Goal: Task Accomplishment & Management: Manage account settings

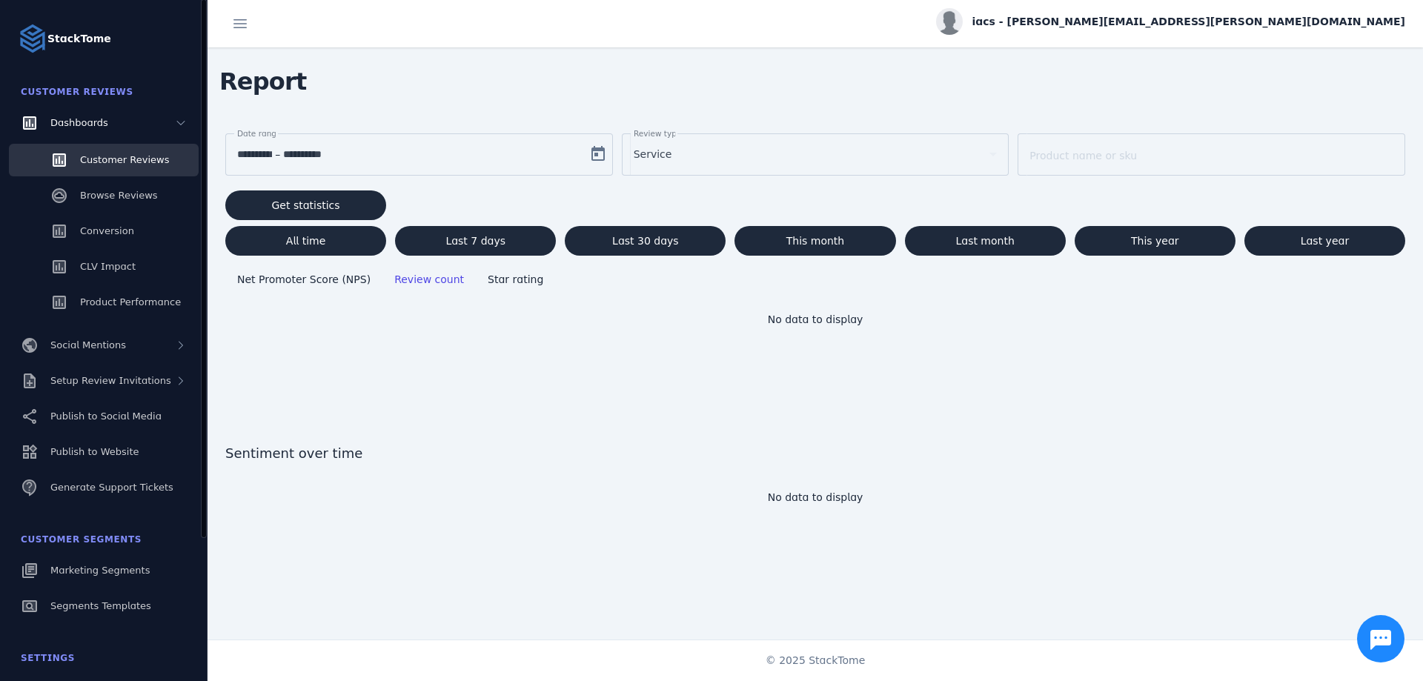
scroll to position [182, 0]
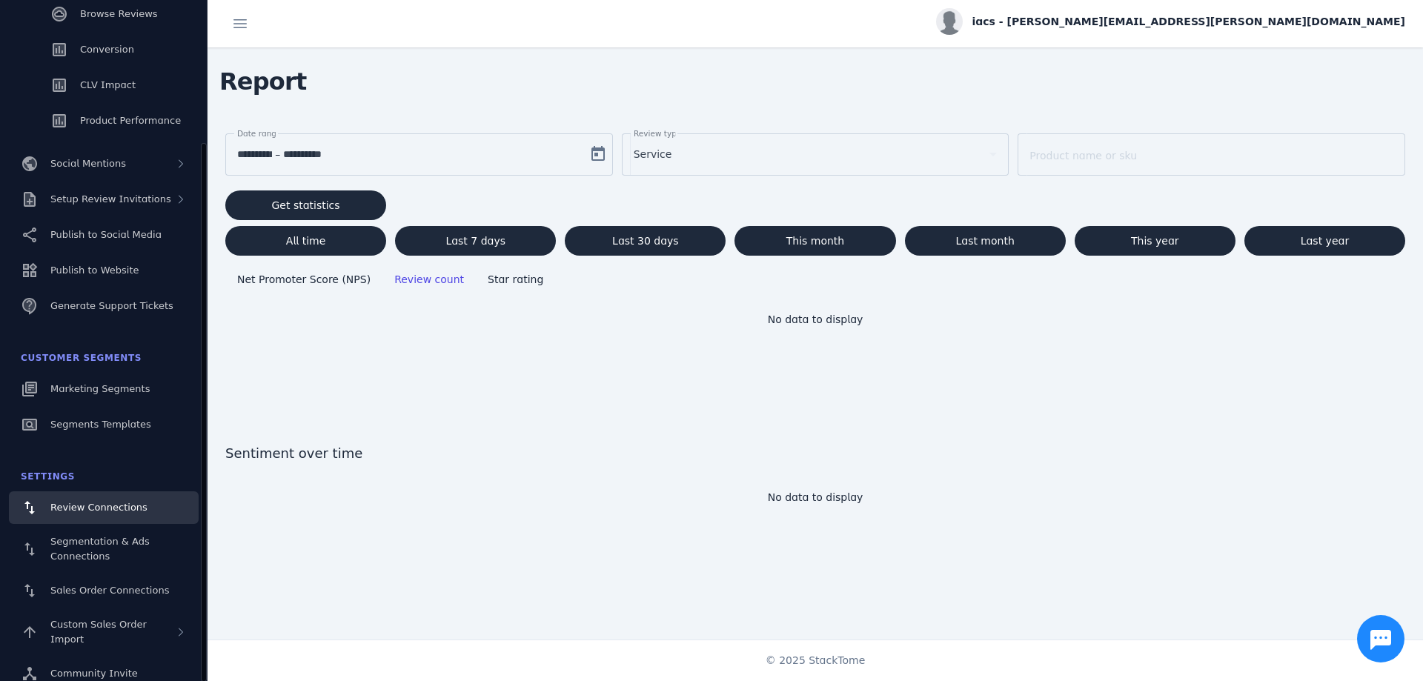
click at [113, 516] on link "Review Connections" at bounding box center [104, 507] width 190 height 33
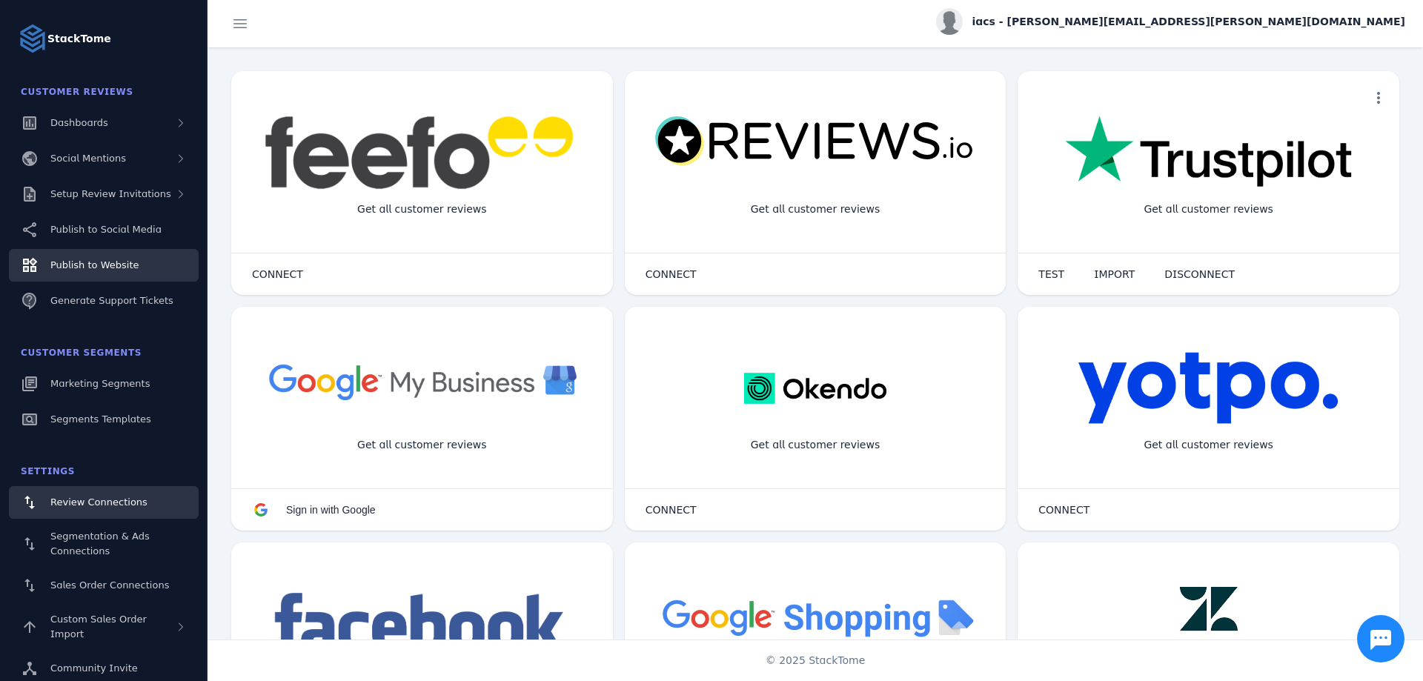
click at [71, 273] on link "Publish to Website" at bounding box center [104, 265] width 190 height 33
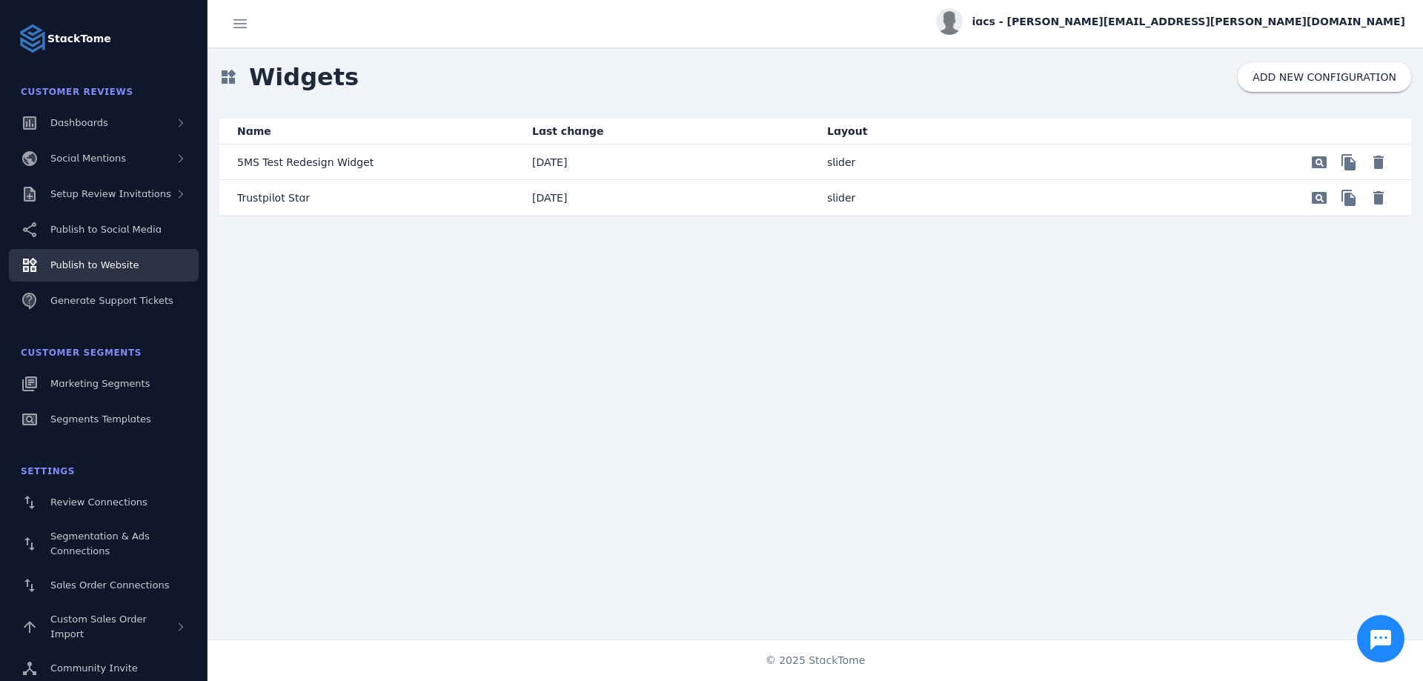
click at [407, 200] on mat-cell "Trustpilot Star" at bounding box center [369, 198] width 301 height 36
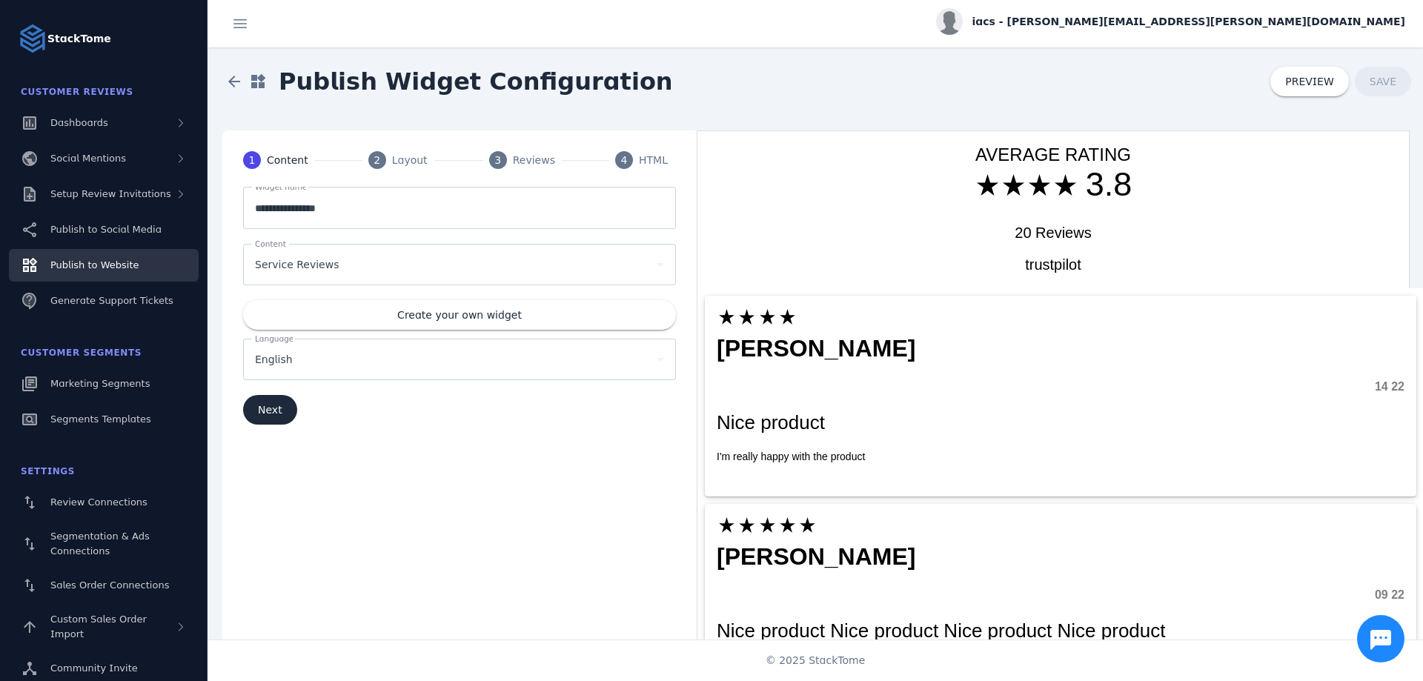
click at [654, 163] on div "HTML" at bounding box center [657, 161] width 37 height 16
click at [227, 90] on span at bounding box center [234, 82] width 36 height 36
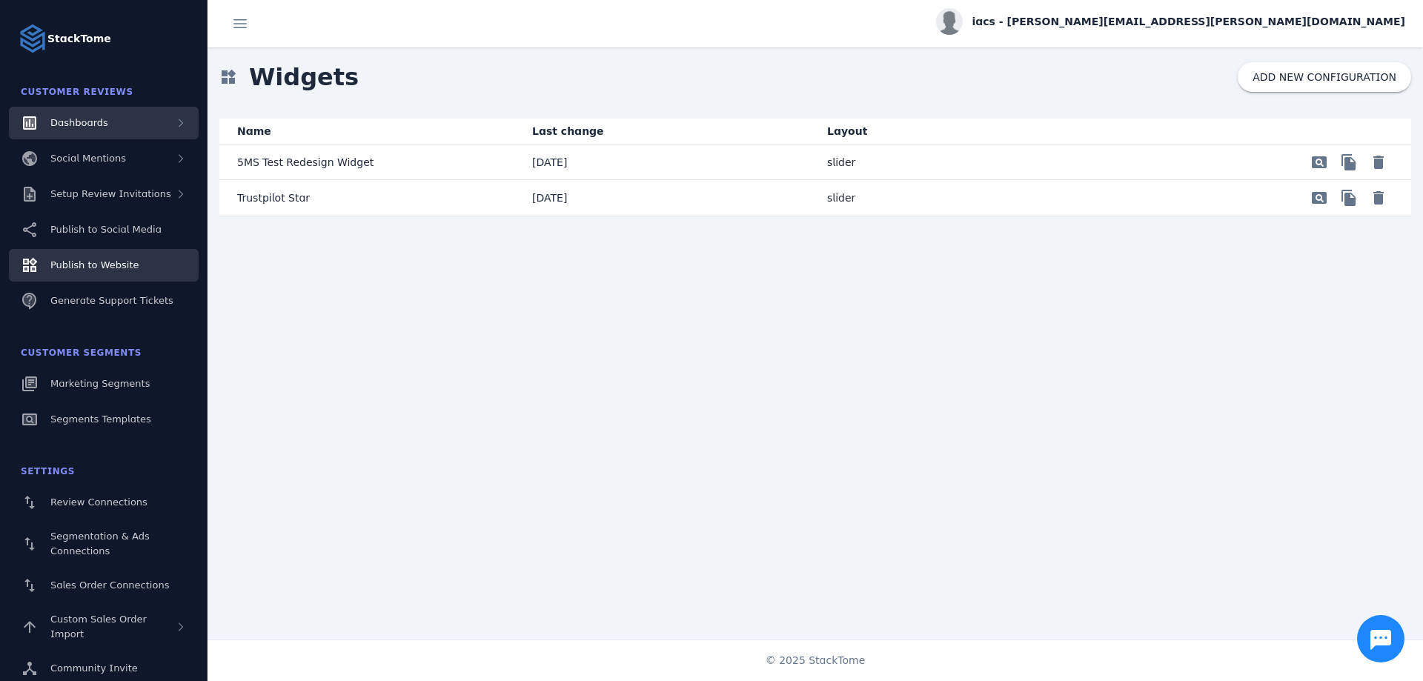
click at [82, 135] on div "Dashboards" at bounding box center [104, 123] width 190 height 33
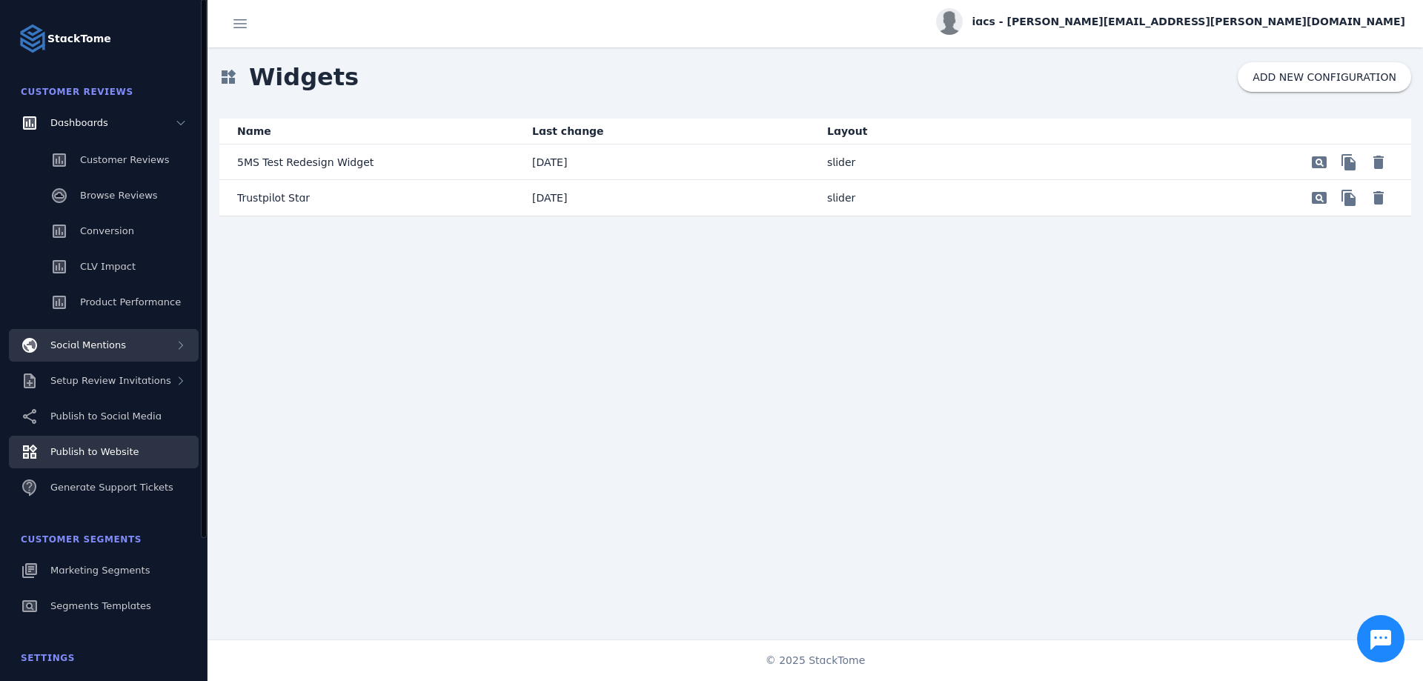
click at [112, 343] on span "Social Mentions" at bounding box center [88, 344] width 76 height 11
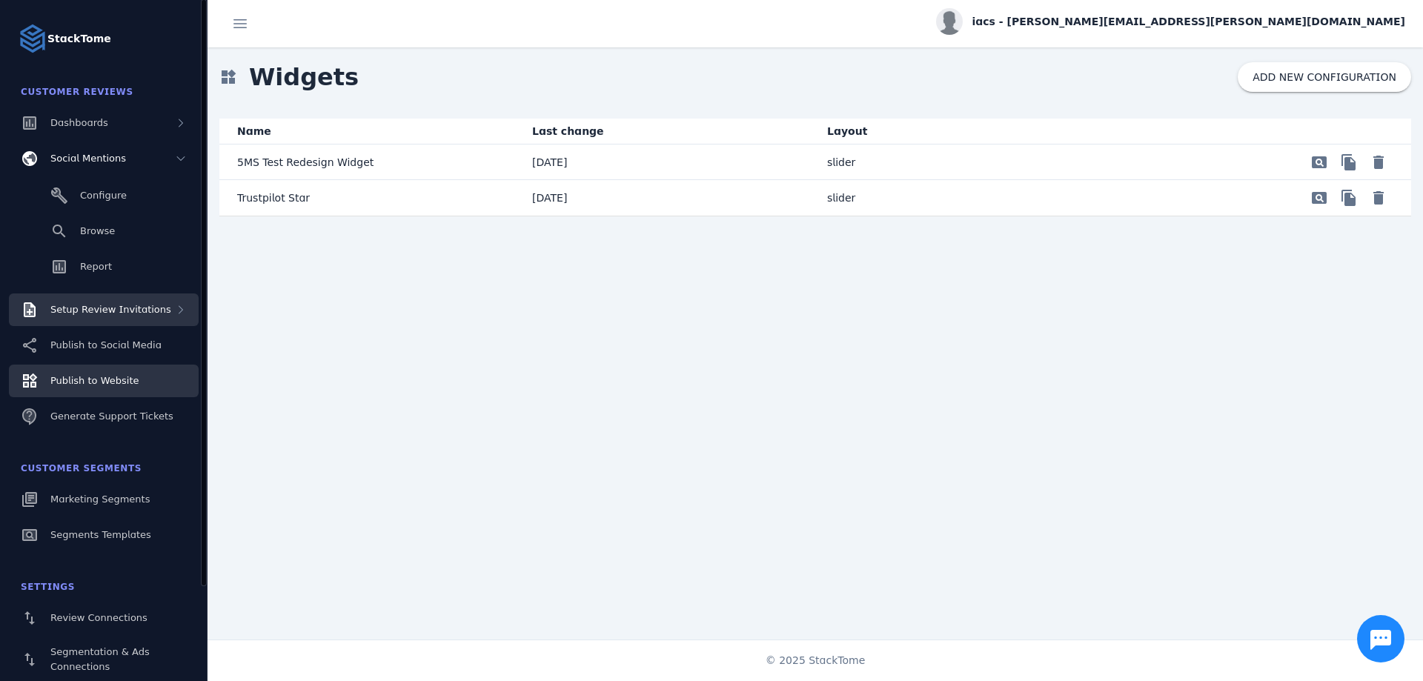
click at [124, 309] on span "Setup Review Invitations" at bounding box center [110, 309] width 121 height 11
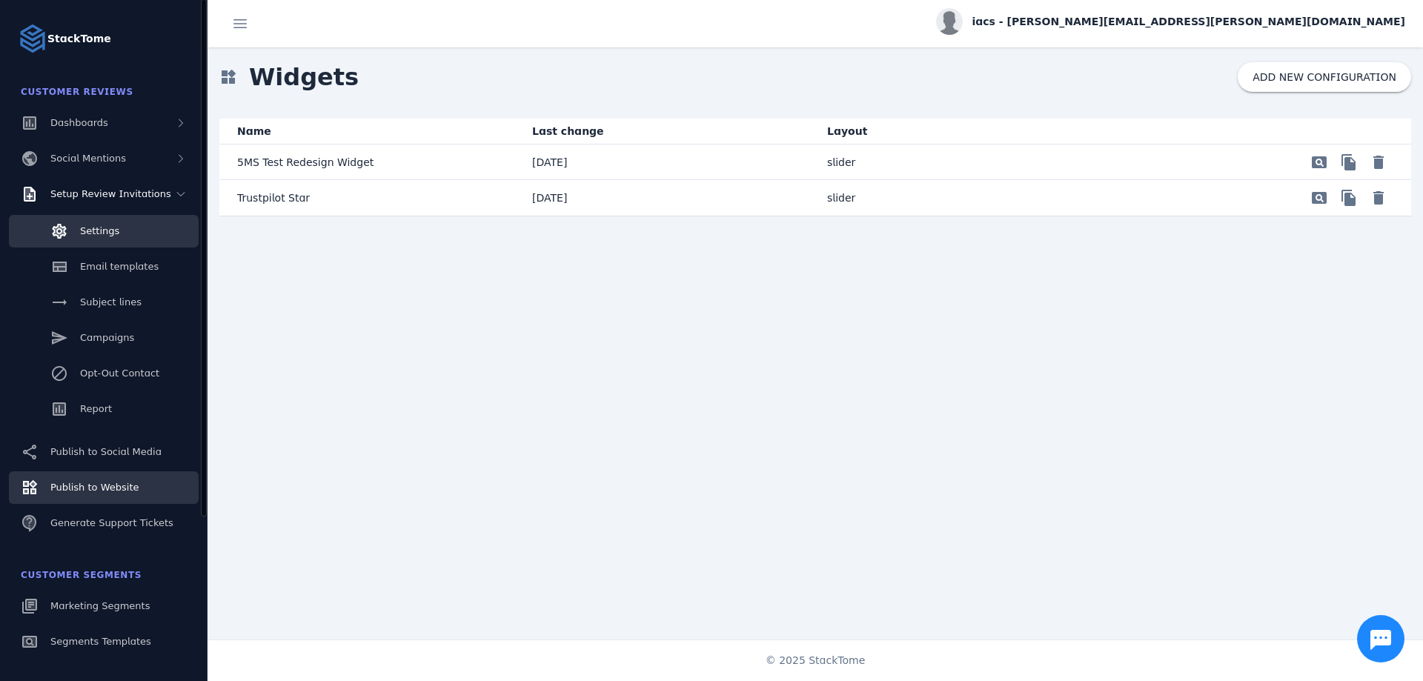
click at [153, 236] on link "Settings" at bounding box center [104, 231] width 190 height 33
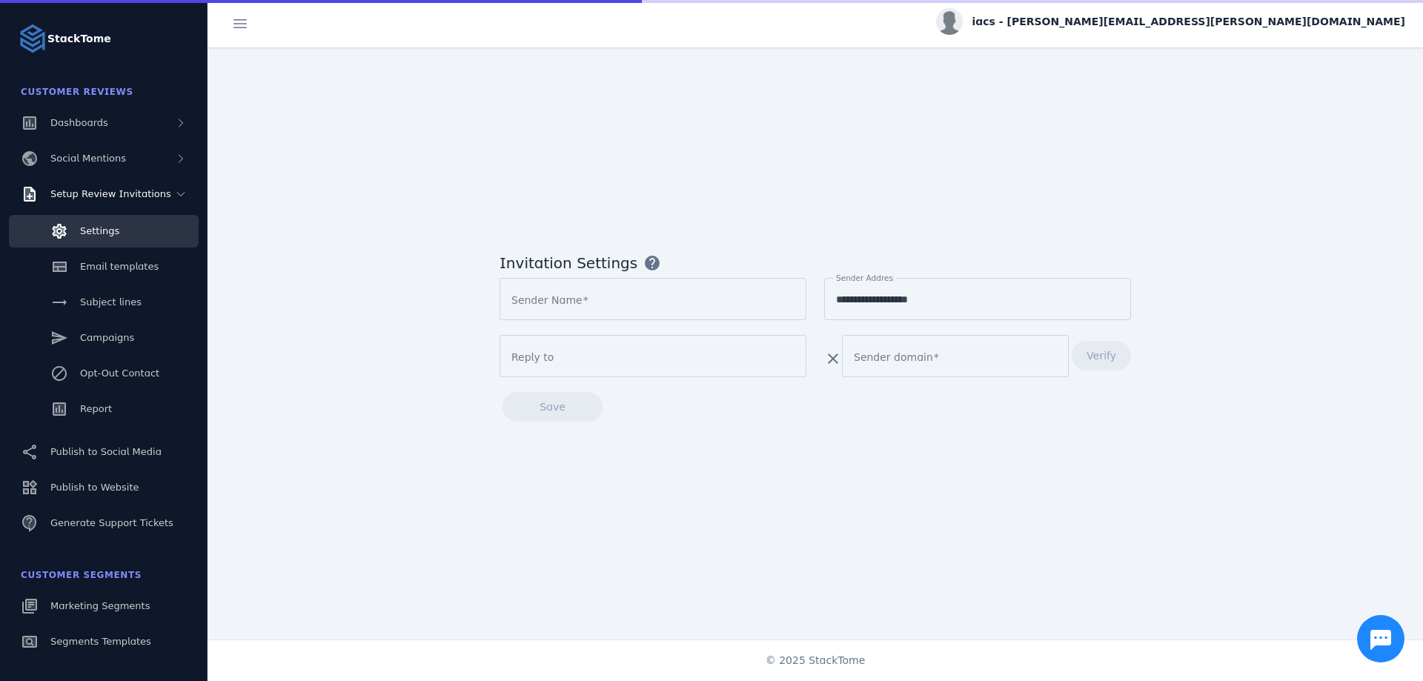
type input "****"
type input "**********"
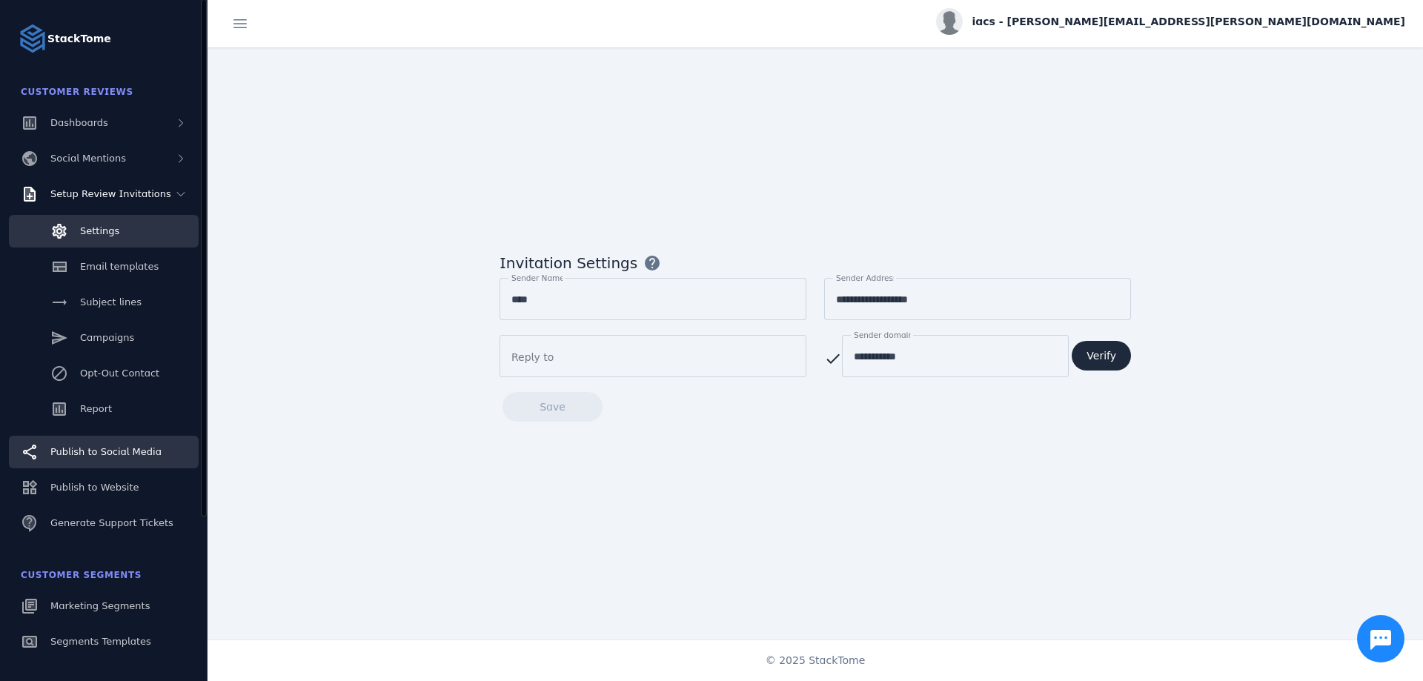
click at [125, 449] on span "Publish to Social Media" at bounding box center [105, 451] width 111 height 11
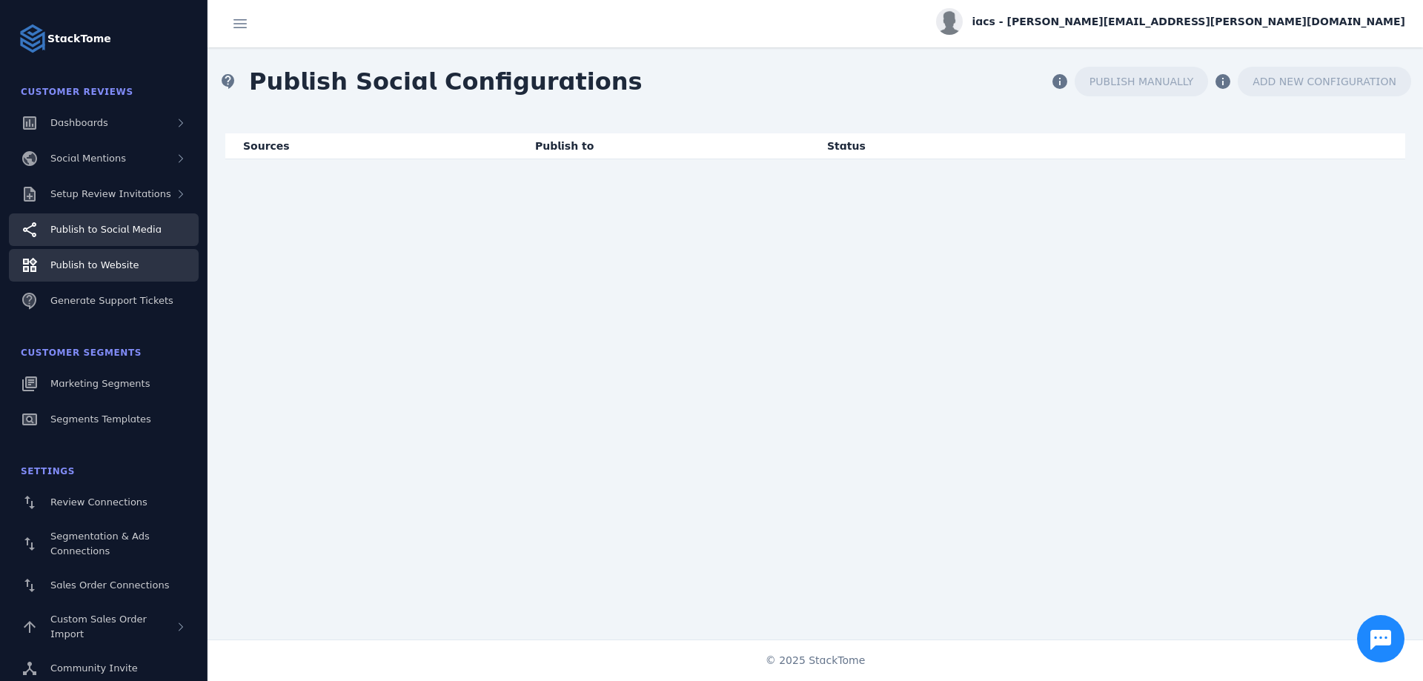
click at [113, 259] on span "Publish to Website" at bounding box center [94, 264] width 88 height 11
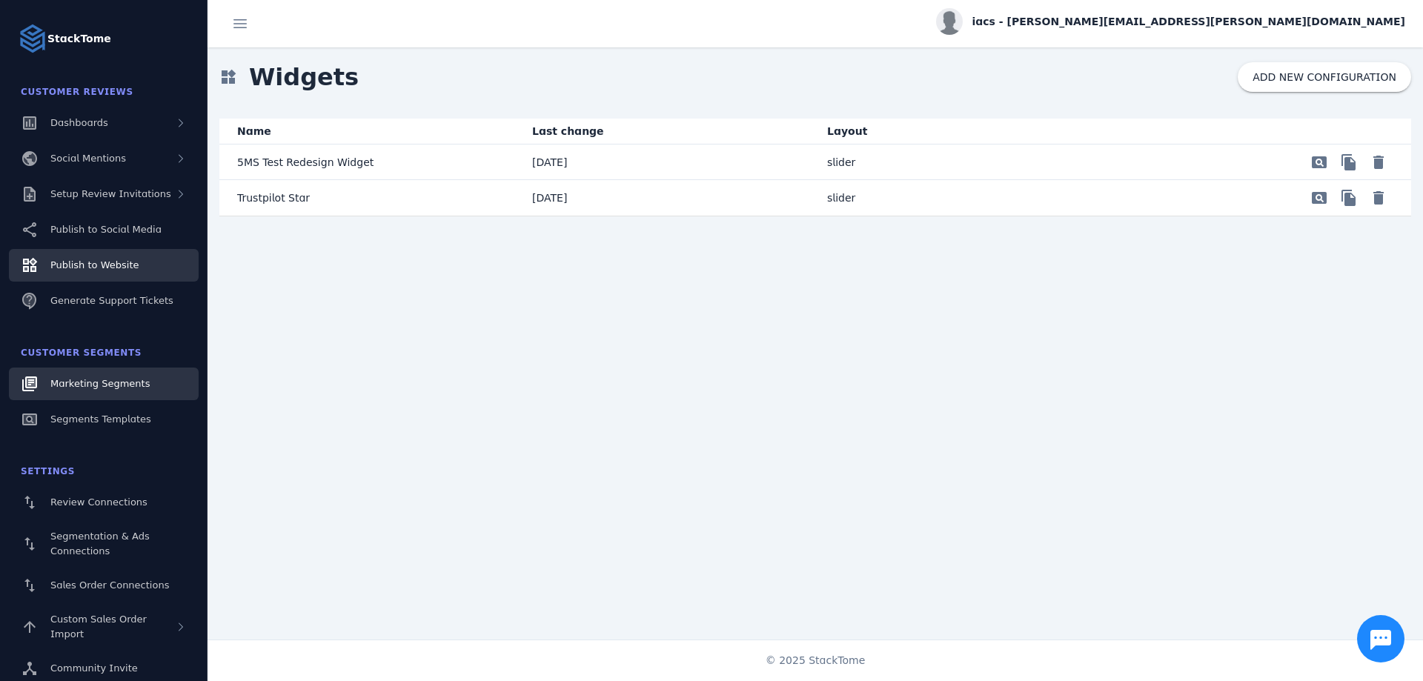
click at [104, 378] on span "Marketing Segments" at bounding box center [99, 383] width 99 height 11
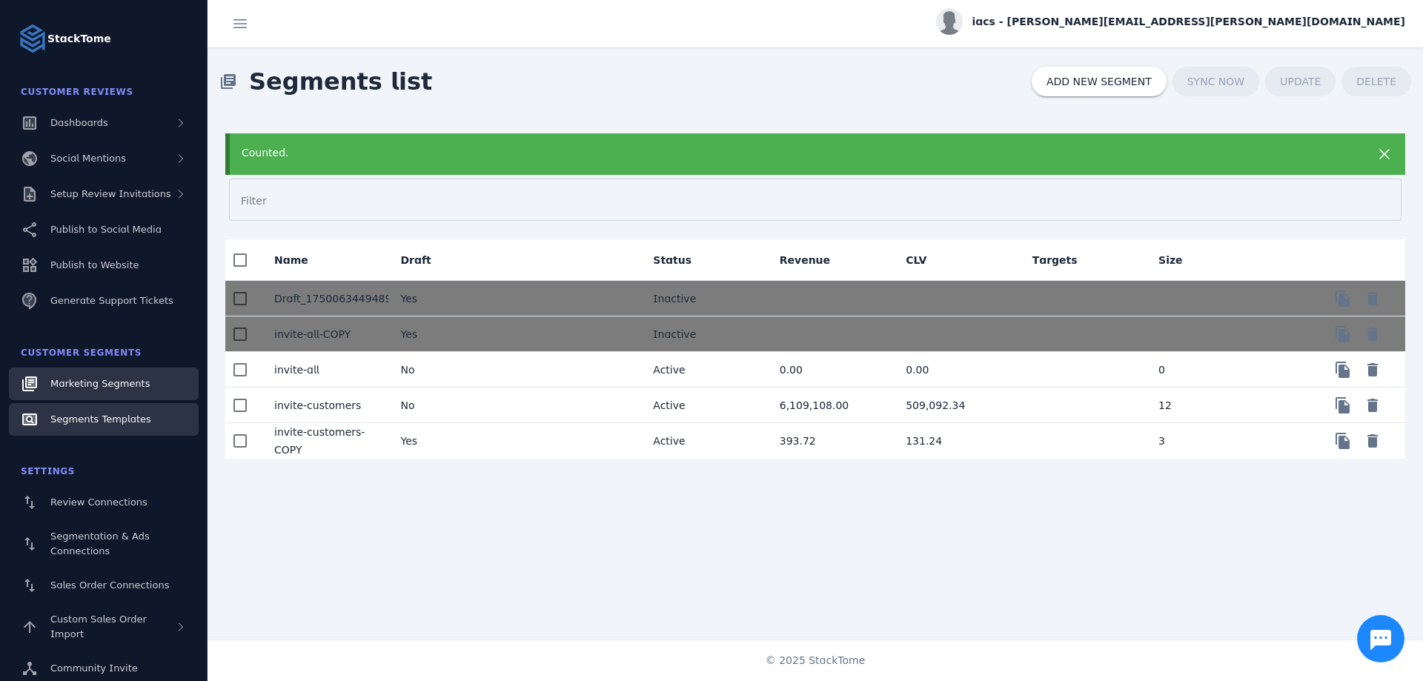
click at [98, 426] on div "Segments Templates" at bounding box center [100, 419] width 101 height 15
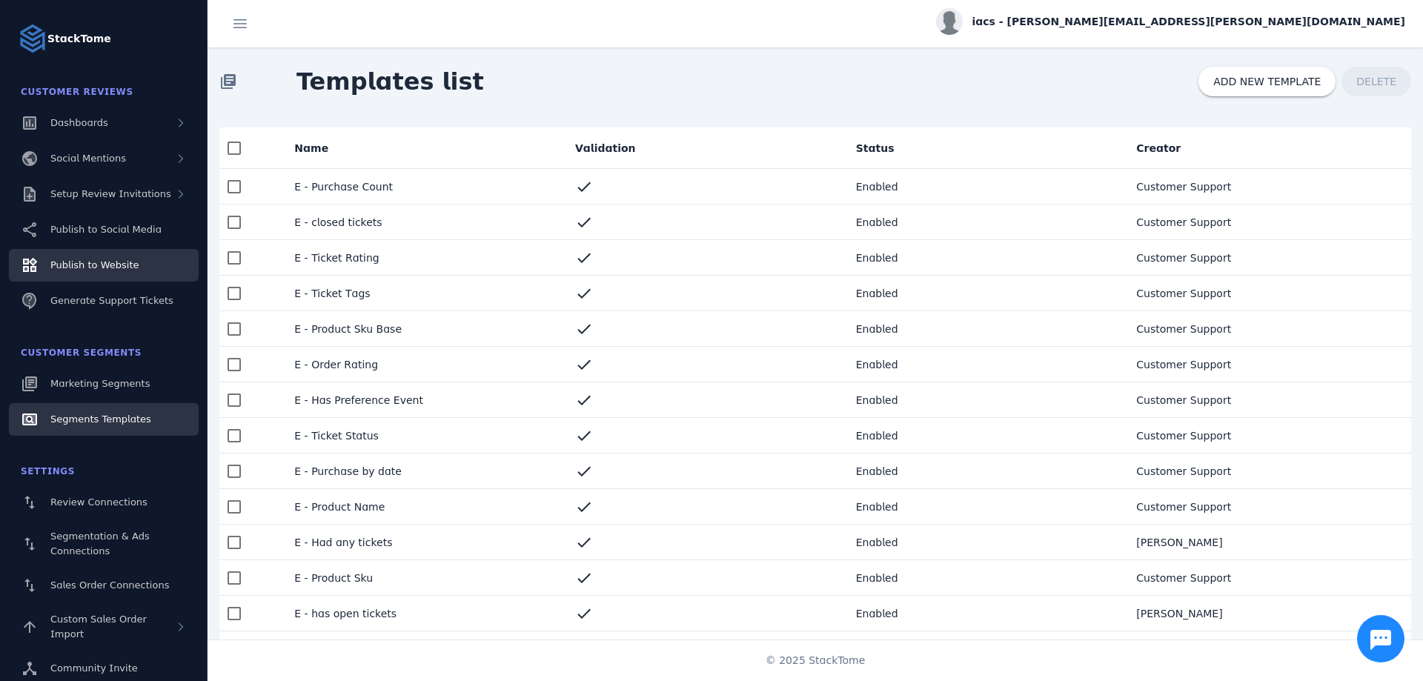
click at [135, 260] on link "Publish to Website" at bounding box center [104, 265] width 190 height 33
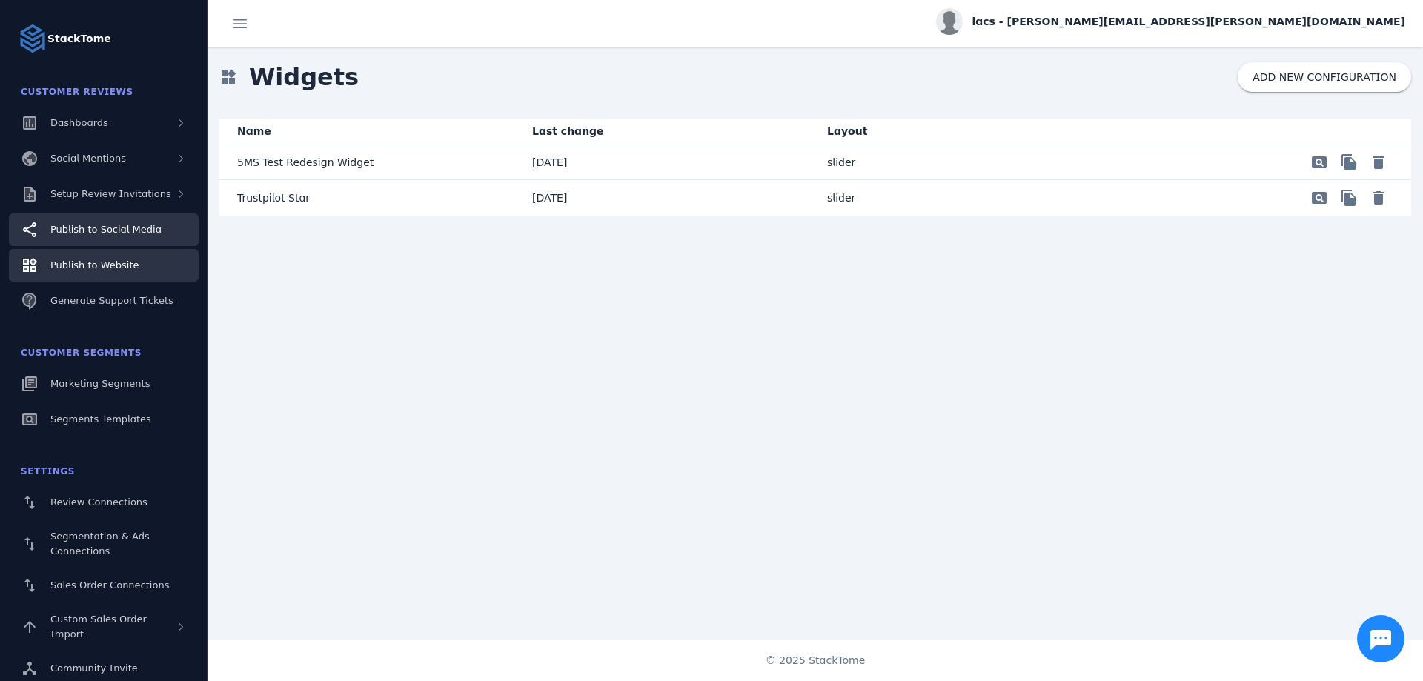
click at [95, 224] on span "Publish to Social Media" at bounding box center [105, 229] width 111 height 11
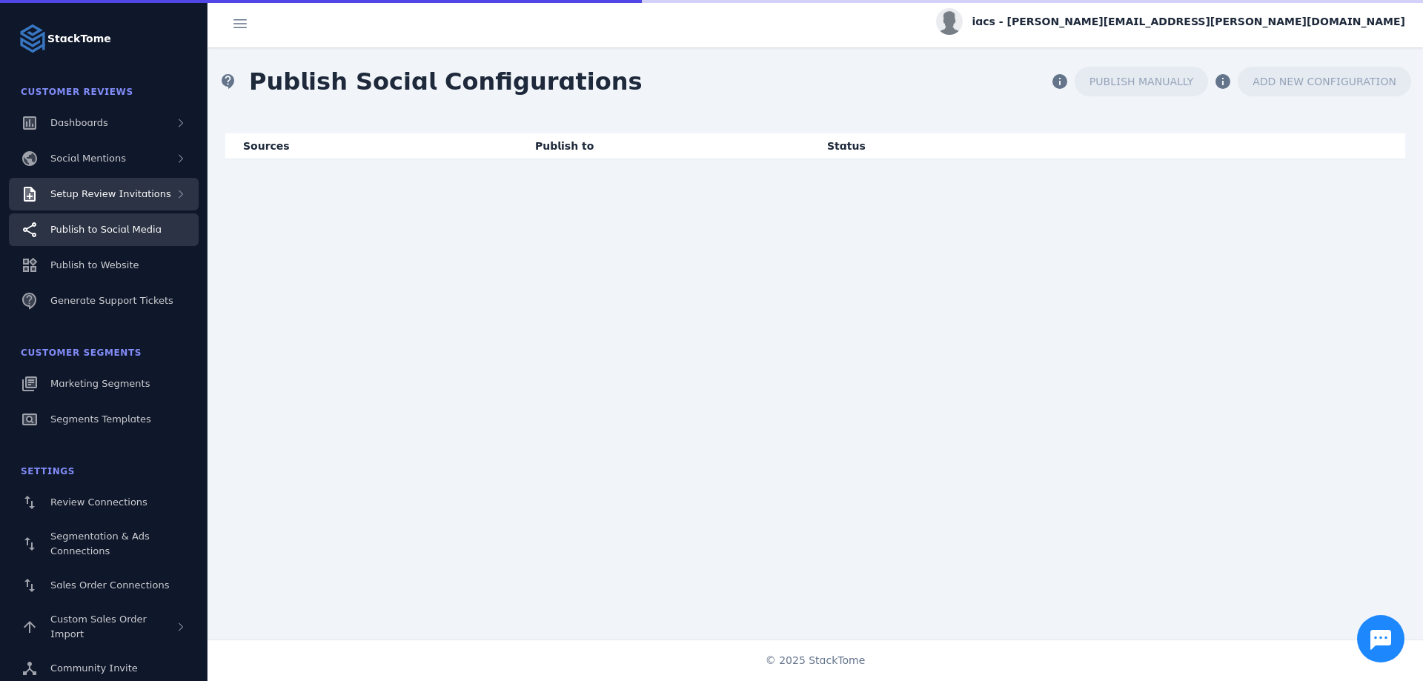
click at [104, 194] on span "Setup Review Invitations" at bounding box center [110, 193] width 121 height 11
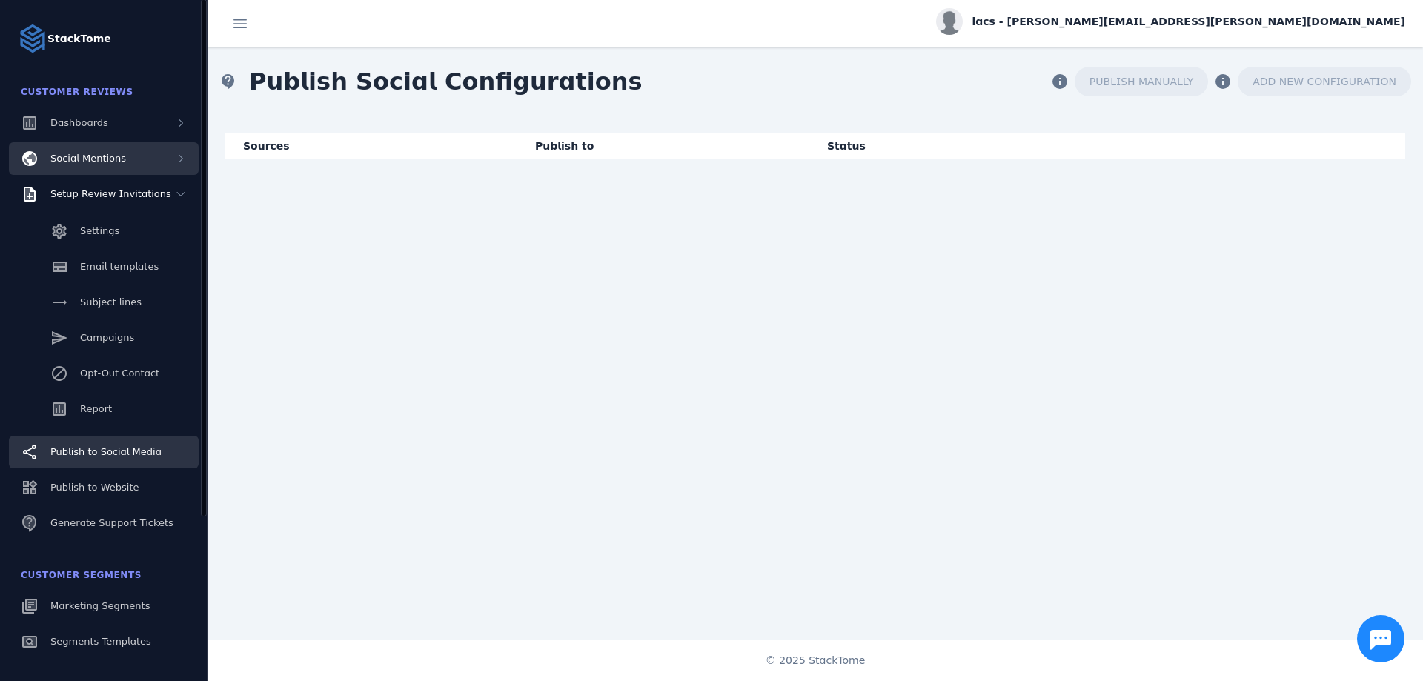
click at [104, 166] on div "Social Mentions" at bounding box center [104, 158] width 190 height 33
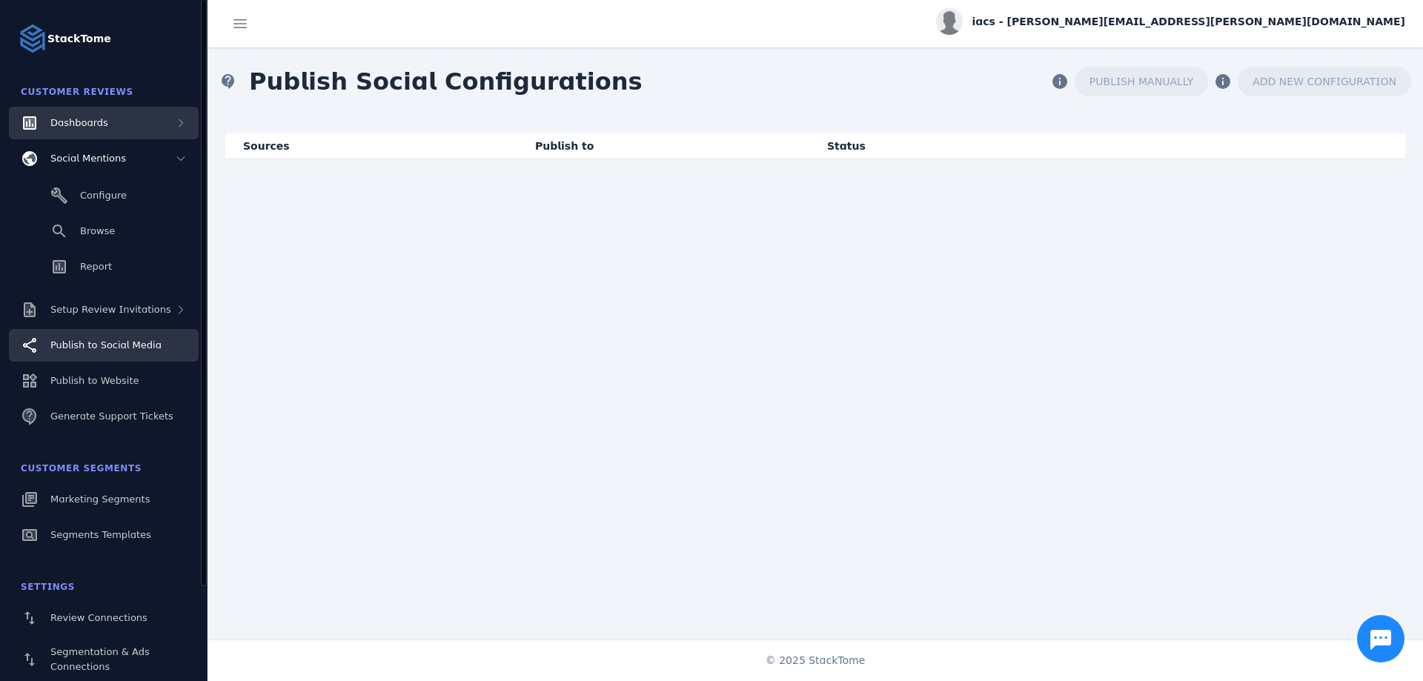
click at [102, 124] on div "Dashboards" at bounding box center [104, 123] width 190 height 33
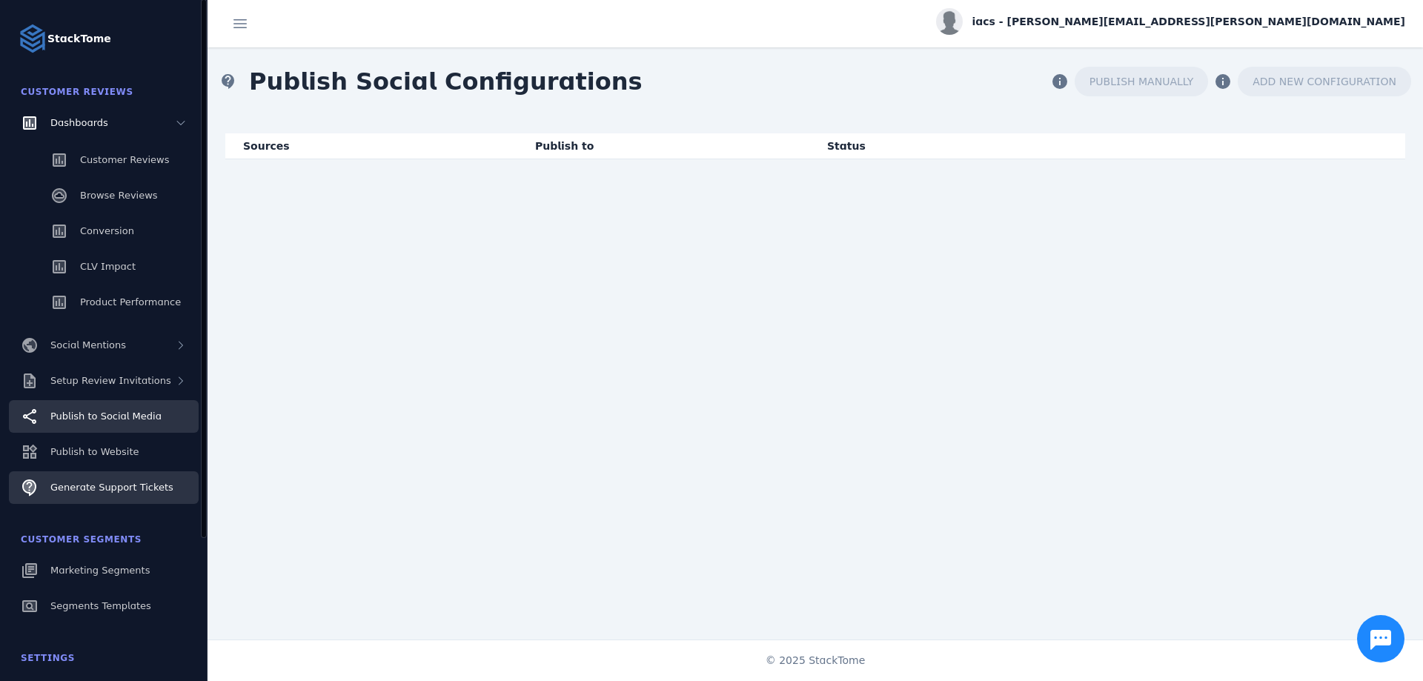
click at [100, 485] on span "Generate Support Tickets" at bounding box center [111, 487] width 123 height 11
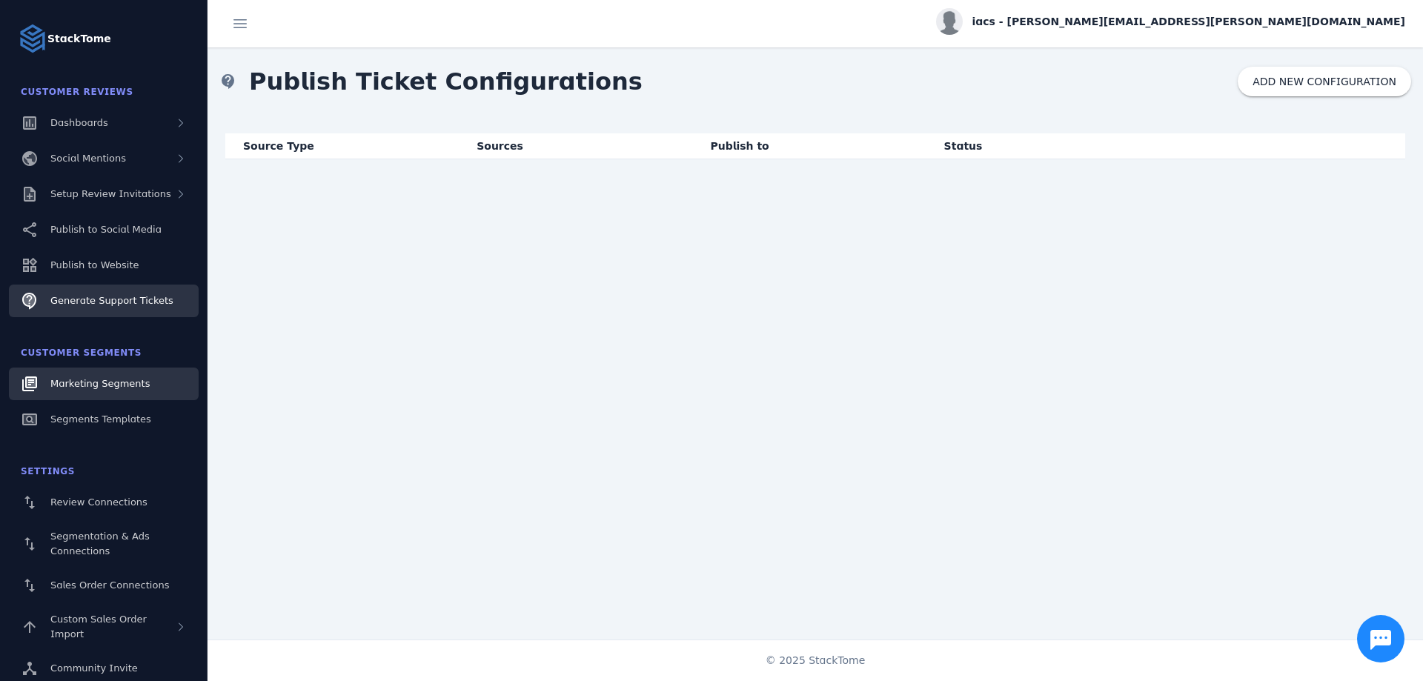
click at [114, 374] on link "Marketing Segments" at bounding box center [104, 383] width 190 height 33
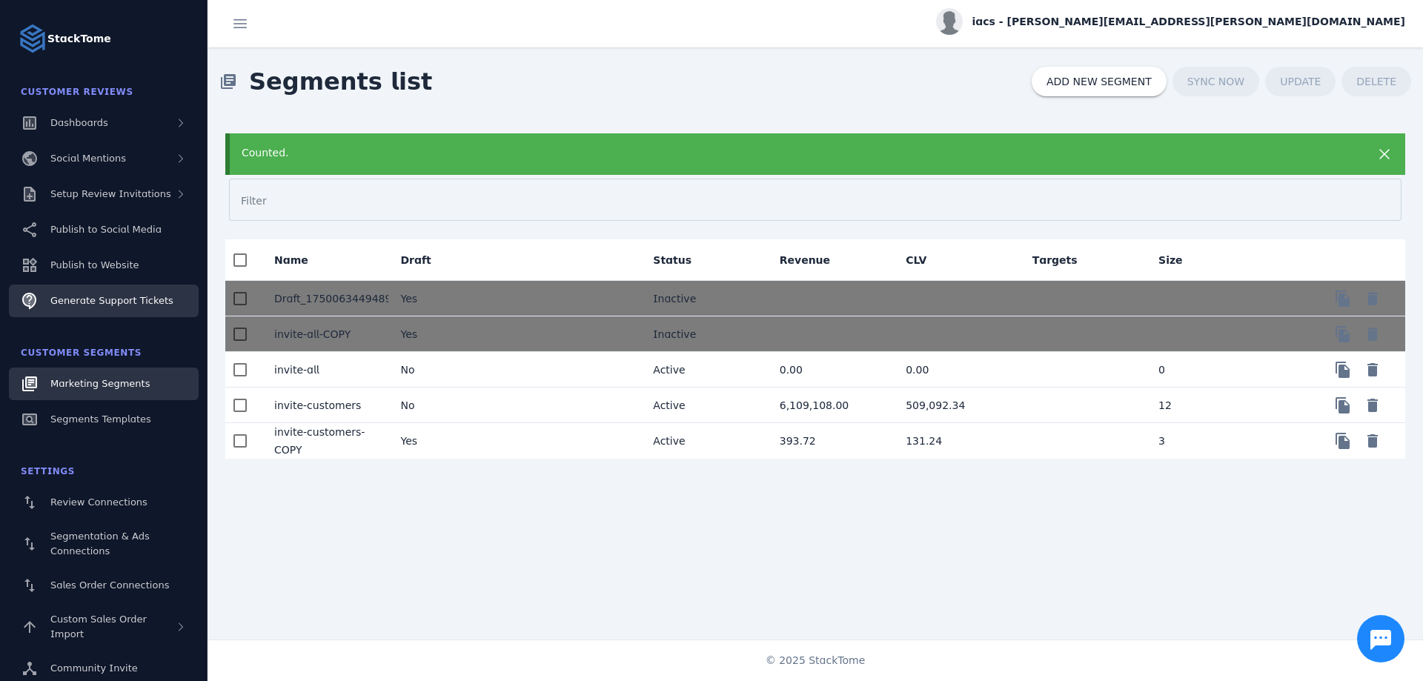
click at [88, 302] on span "Generate Support Tickets" at bounding box center [111, 300] width 123 height 11
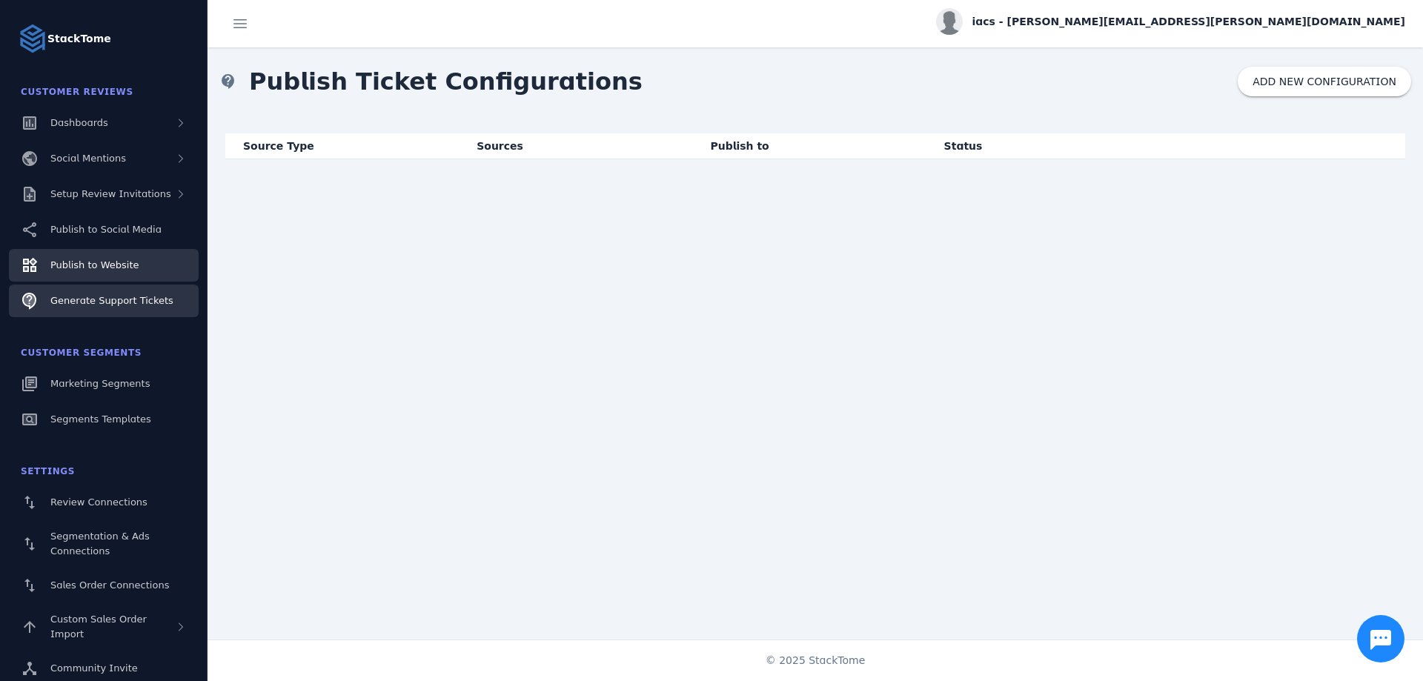
click at [96, 264] on span "Publish to Website" at bounding box center [94, 264] width 88 height 11
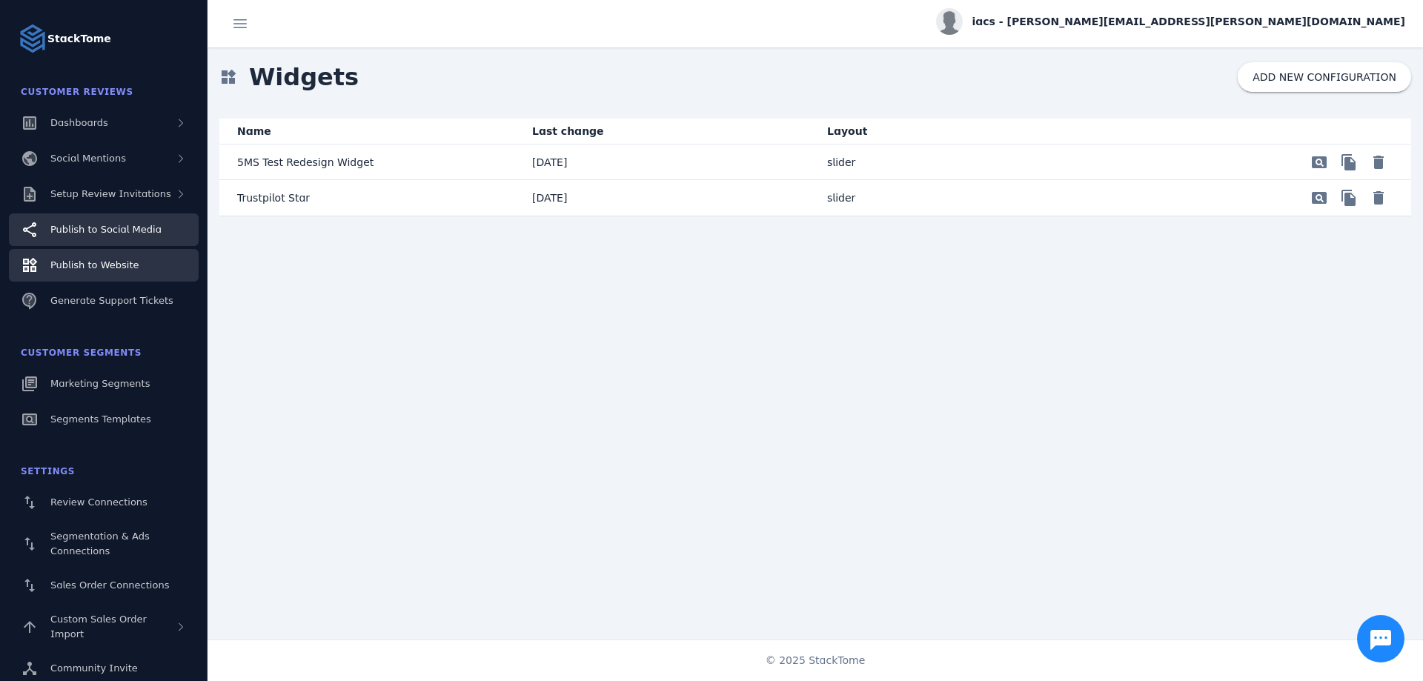
click at [168, 227] on link "Publish to Social Media" at bounding box center [104, 229] width 190 height 33
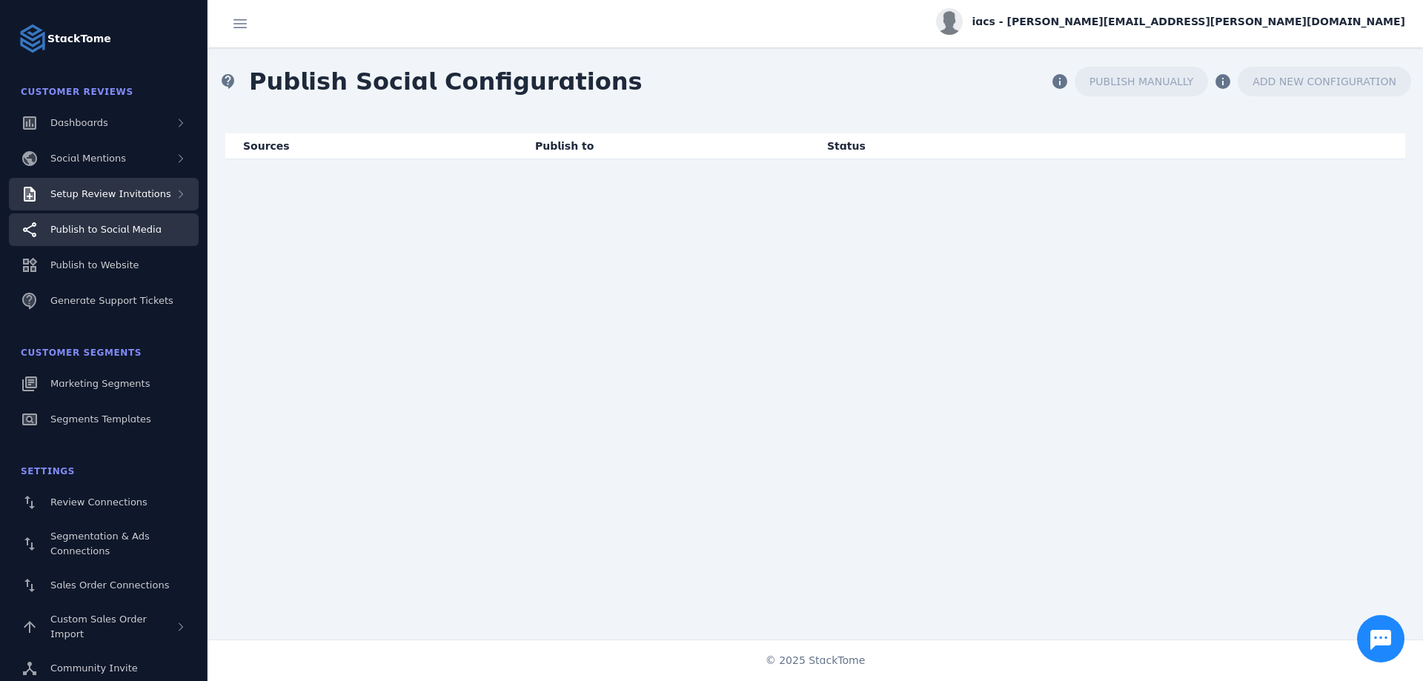
click at [110, 206] on div "Setup Review Invitations" at bounding box center [104, 194] width 190 height 33
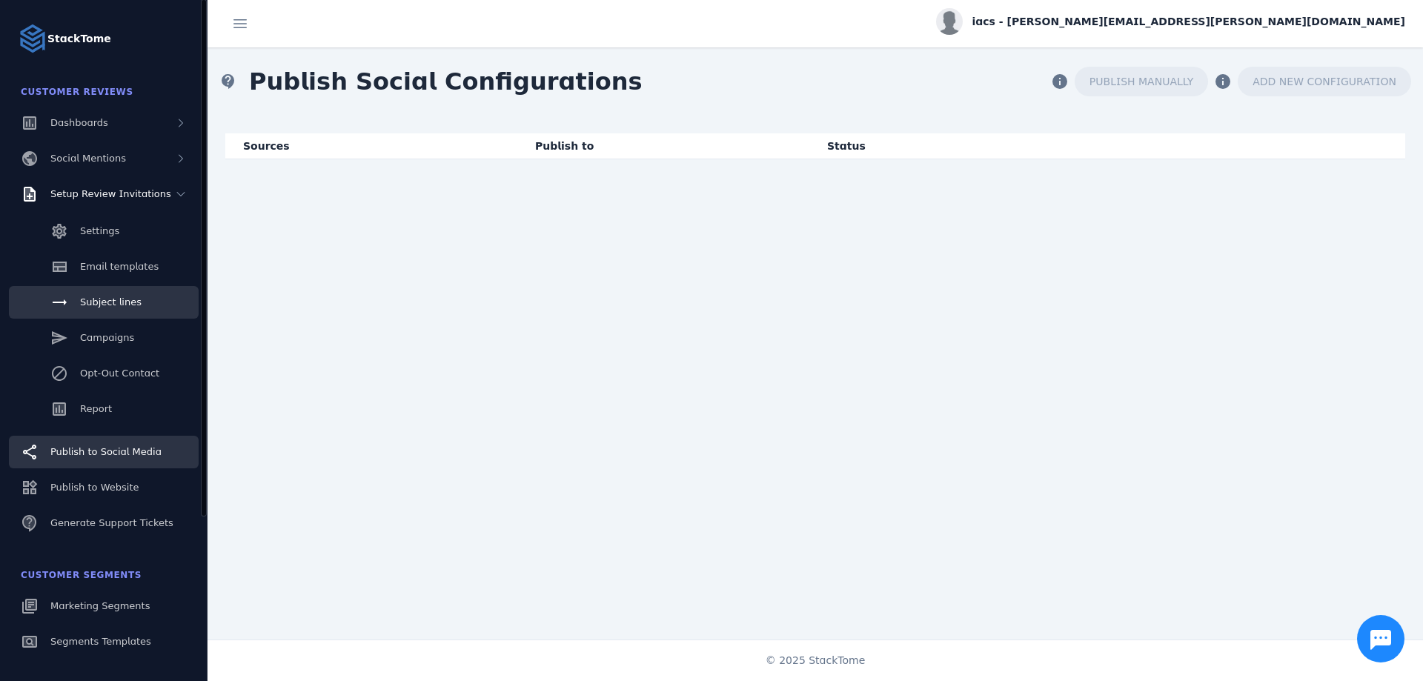
click at [167, 304] on link "Subject lines" at bounding box center [104, 302] width 190 height 33
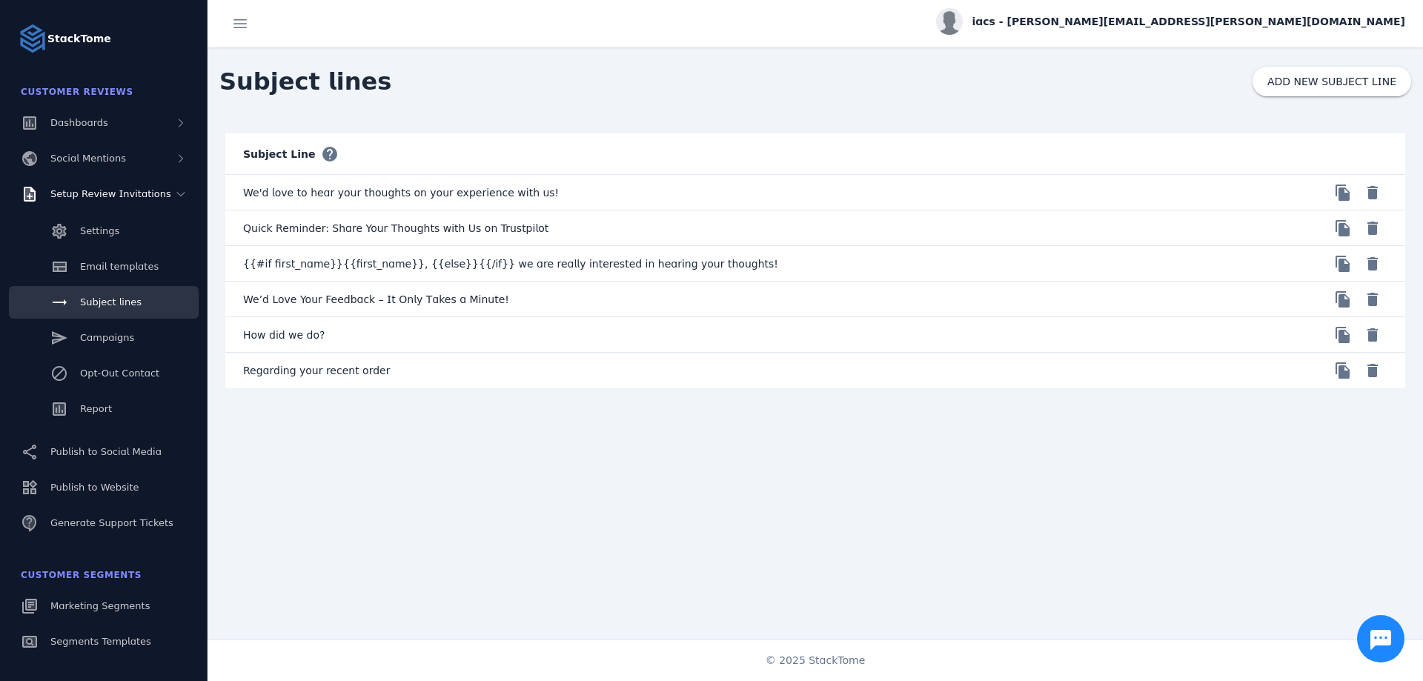
click at [582, 521] on div "Subject Line help We'd love to hear your thoughts on your experience with us! f…" at bounding box center [814, 382] width 1215 height 533
click at [67, 117] on span "Dashboards" at bounding box center [79, 122] width 58 height 11
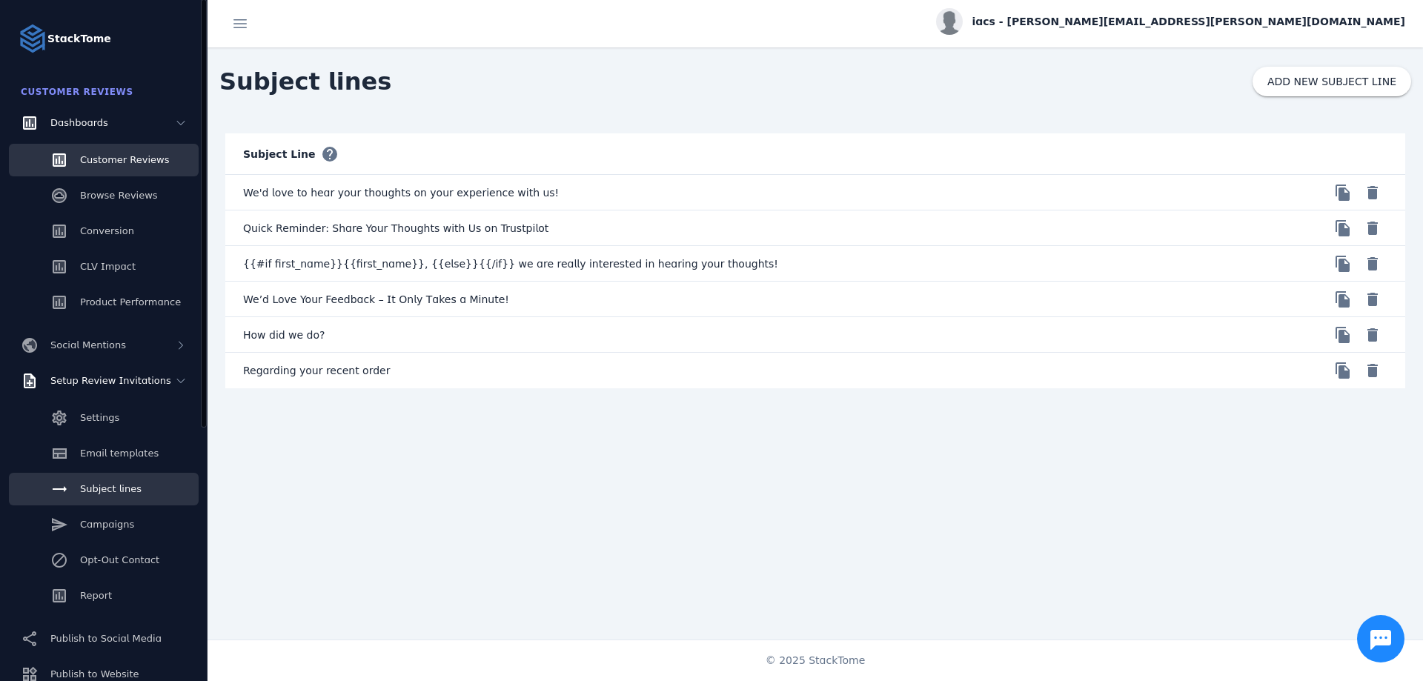
click at [87, 151] on link "Customer Reviews" at bounding box center [104, 160] width 190 height 33
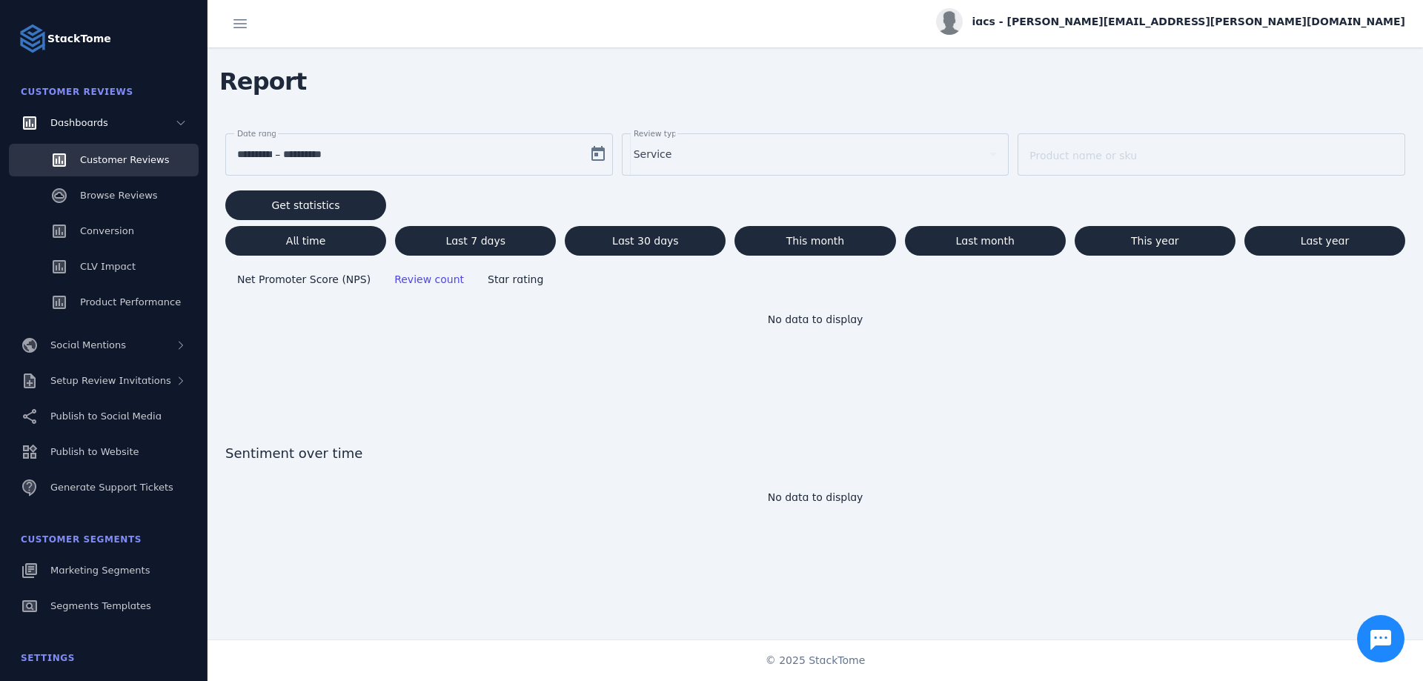
click at [1025, 104] on div "Report" at bounding box center [814, 81] width 1215 height 68
click at [118, 386] on span "Setup Review Invitations" at bounding box center [110, 380] width 121 height 11
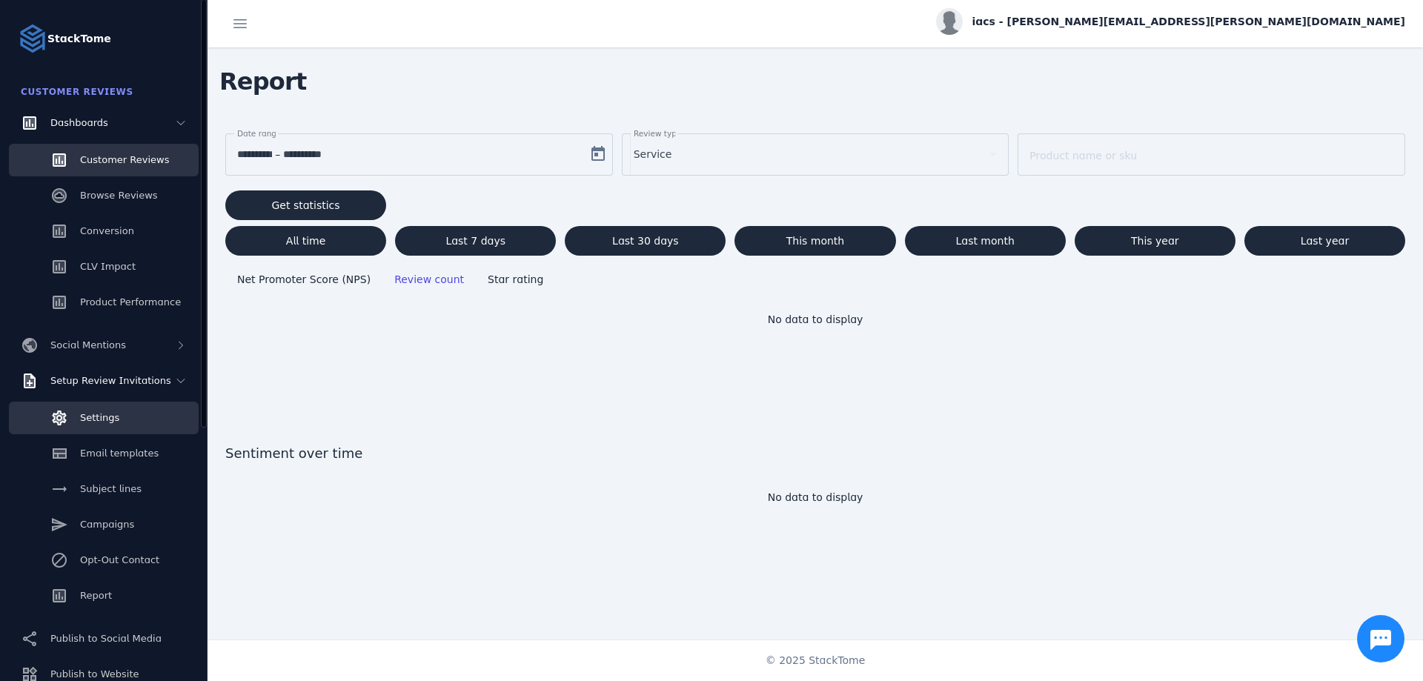
click at [142, 419] on link "Settings" at bounding box center [104, 418] width 190 height 33
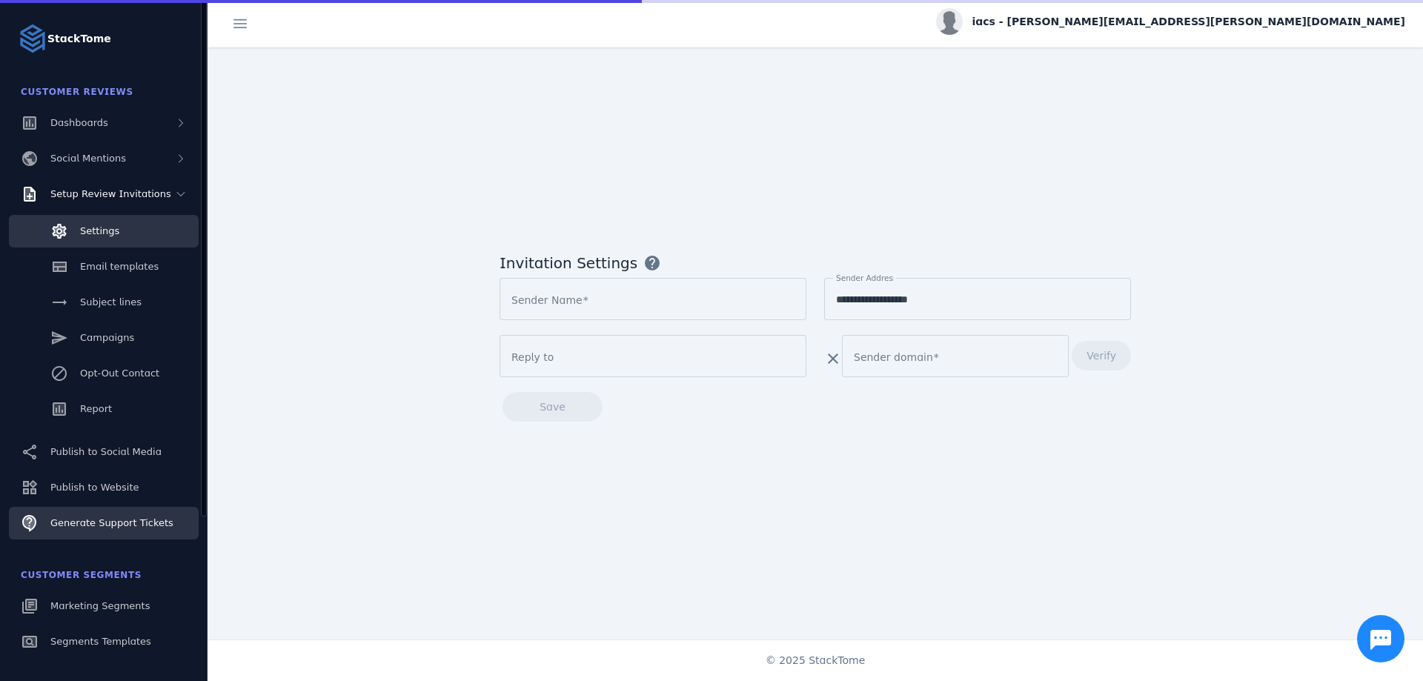
type input "****"
type input "**********"
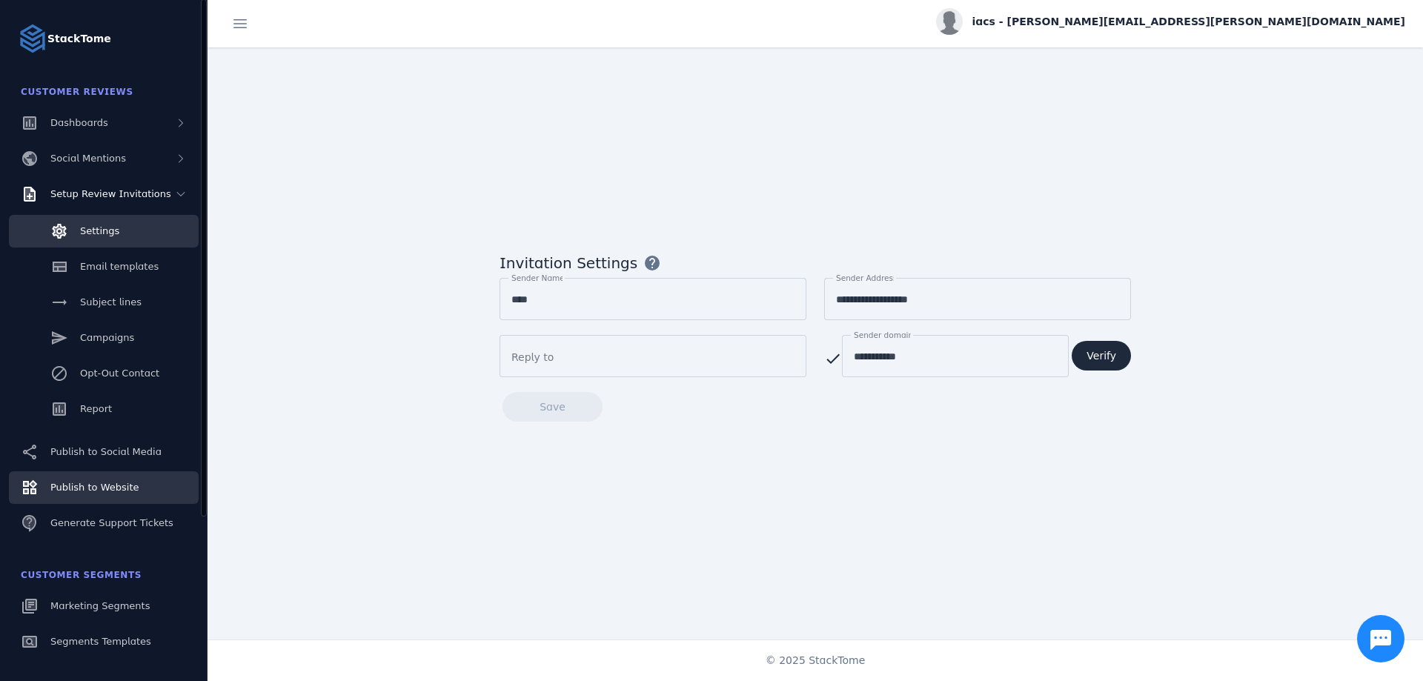
click at [135, 492] on link "Publish to Website" at bounding box center [104, 487] width 190 height 33
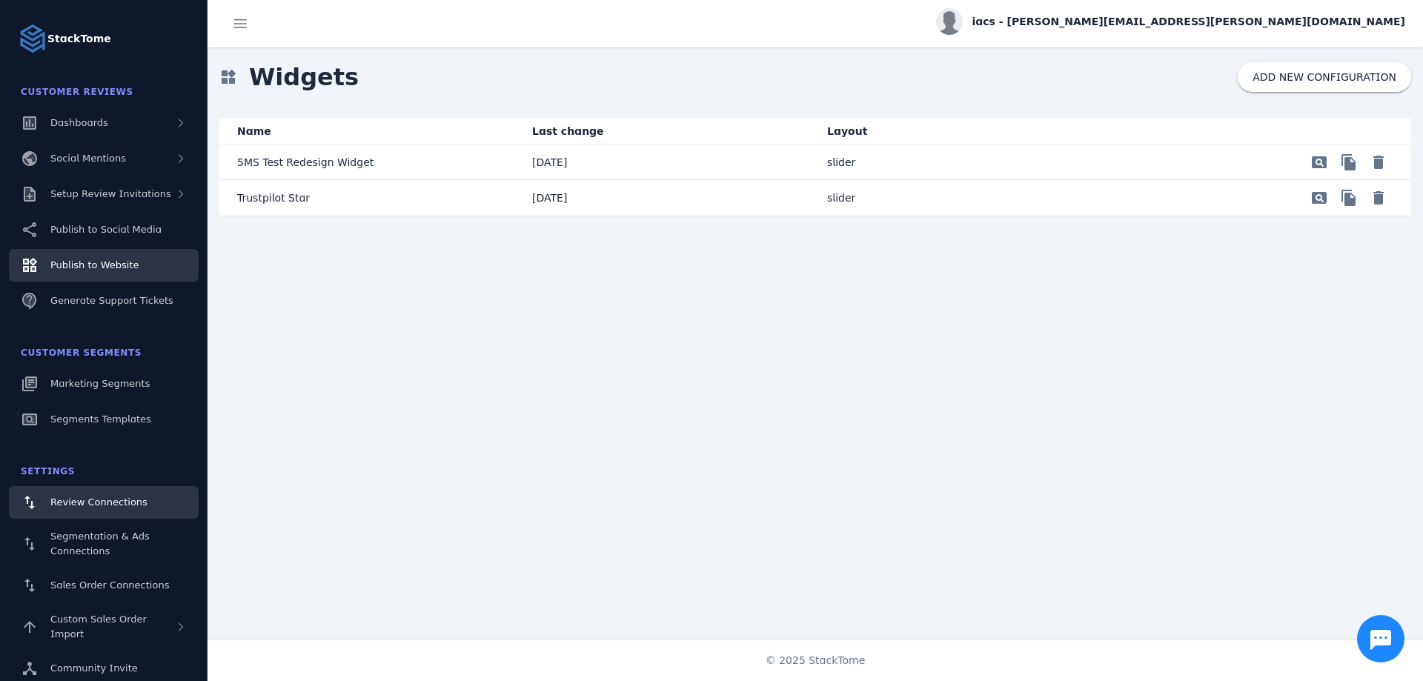
click at [173, 505] on link "Review Connections" at bounding box center [104, 502] width 190 height 33
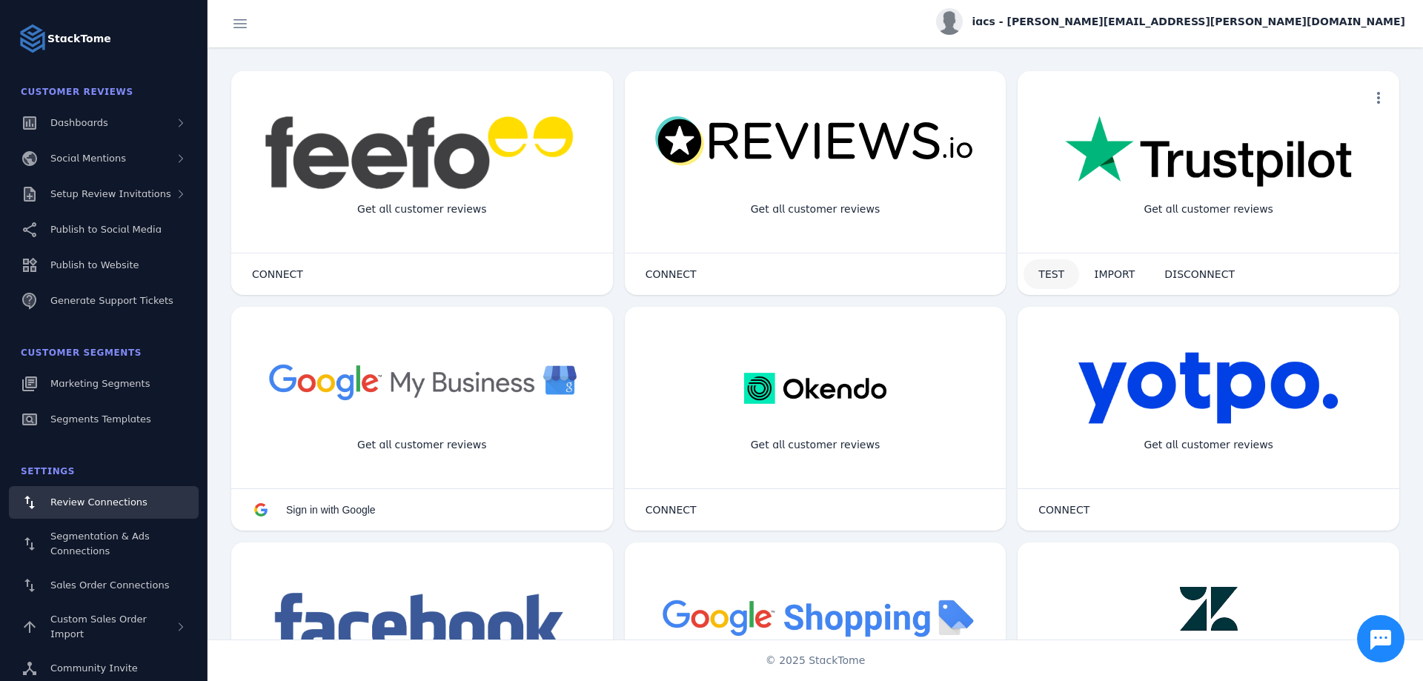
click at [1039, 279] on span "TEST" at bounding box center [1051, 274] width 26 height 10
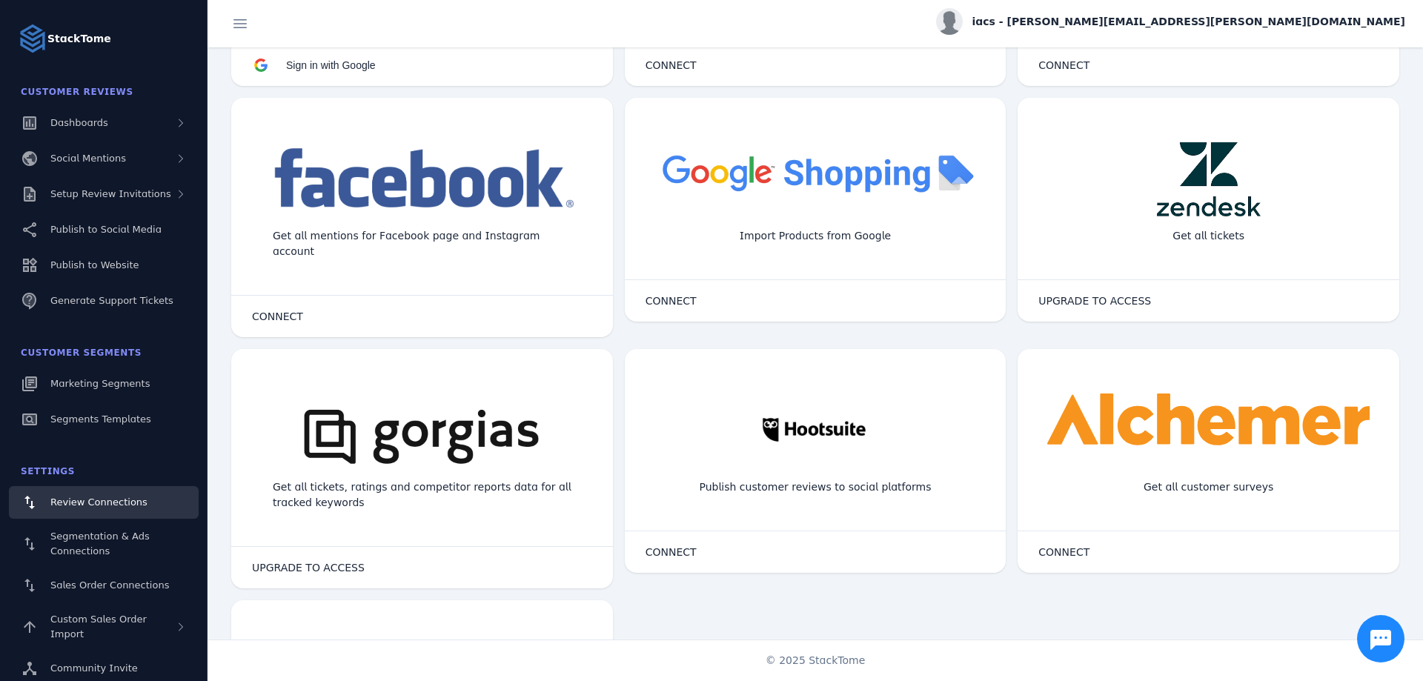
scroll to position [635, 0]
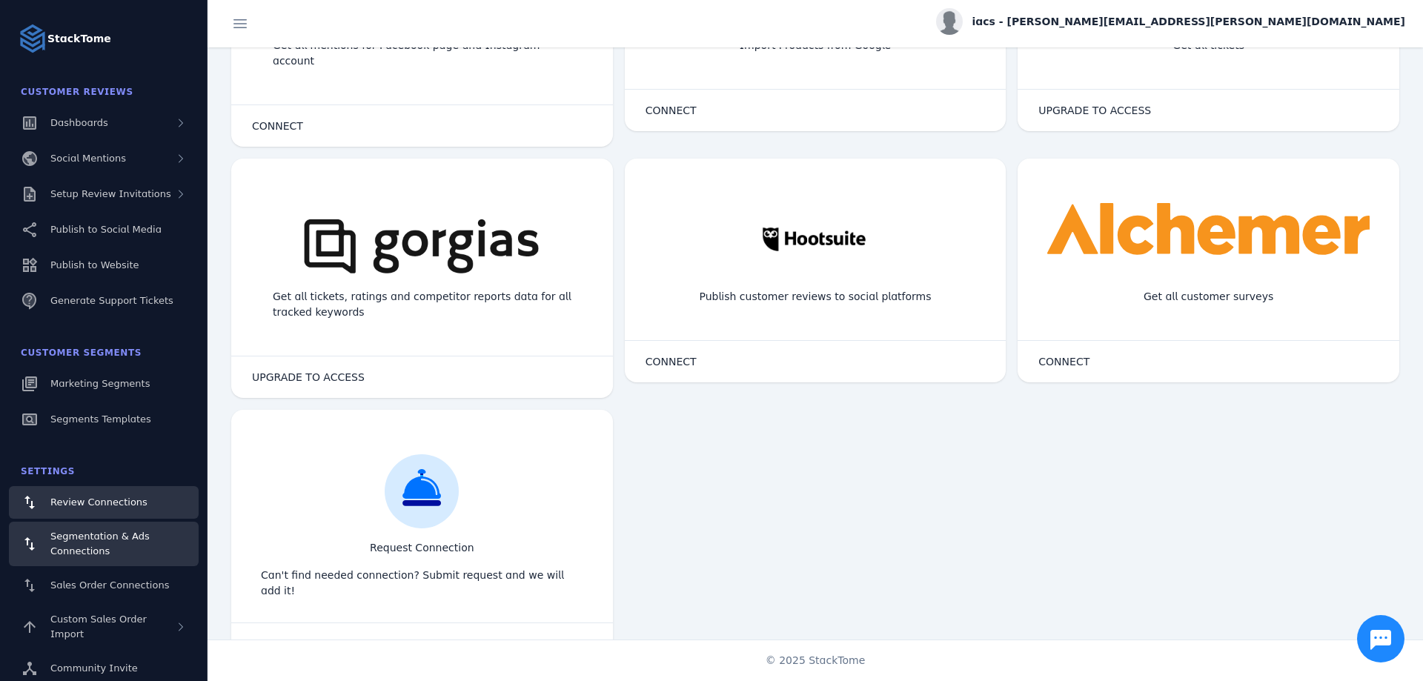
click at [84, 535] on span "Segmentation & Ads Connections" at bounding box center [99, 543] width 99 height 26
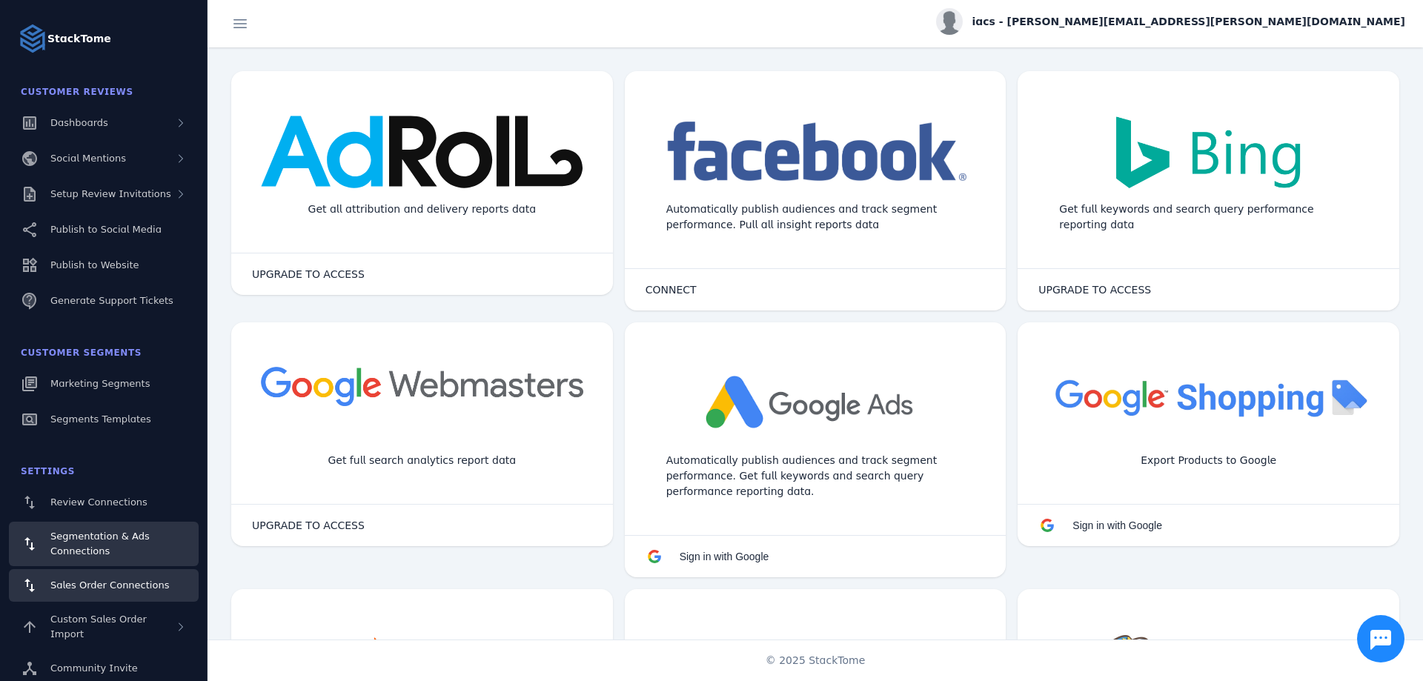
click at [143, 592] on div "Sales Order Connections" at bounding box center [109, 585] width 119 height 15
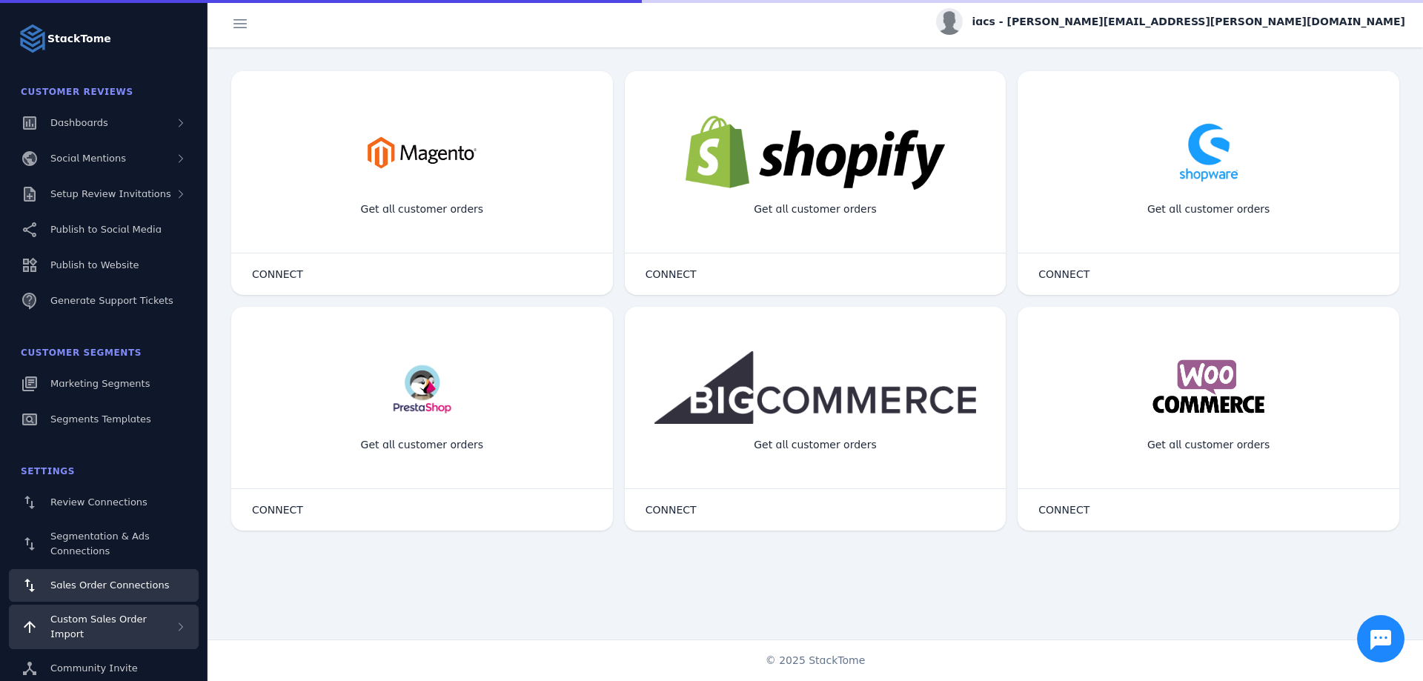
click at [130, 616] on span "Custom Sales Order Import" at bounding box center [98, 626] width 96 height 26
click at [128, 626] on span "Custom Sales Order Import" at bounding box center [98, 626] width 96 height 26
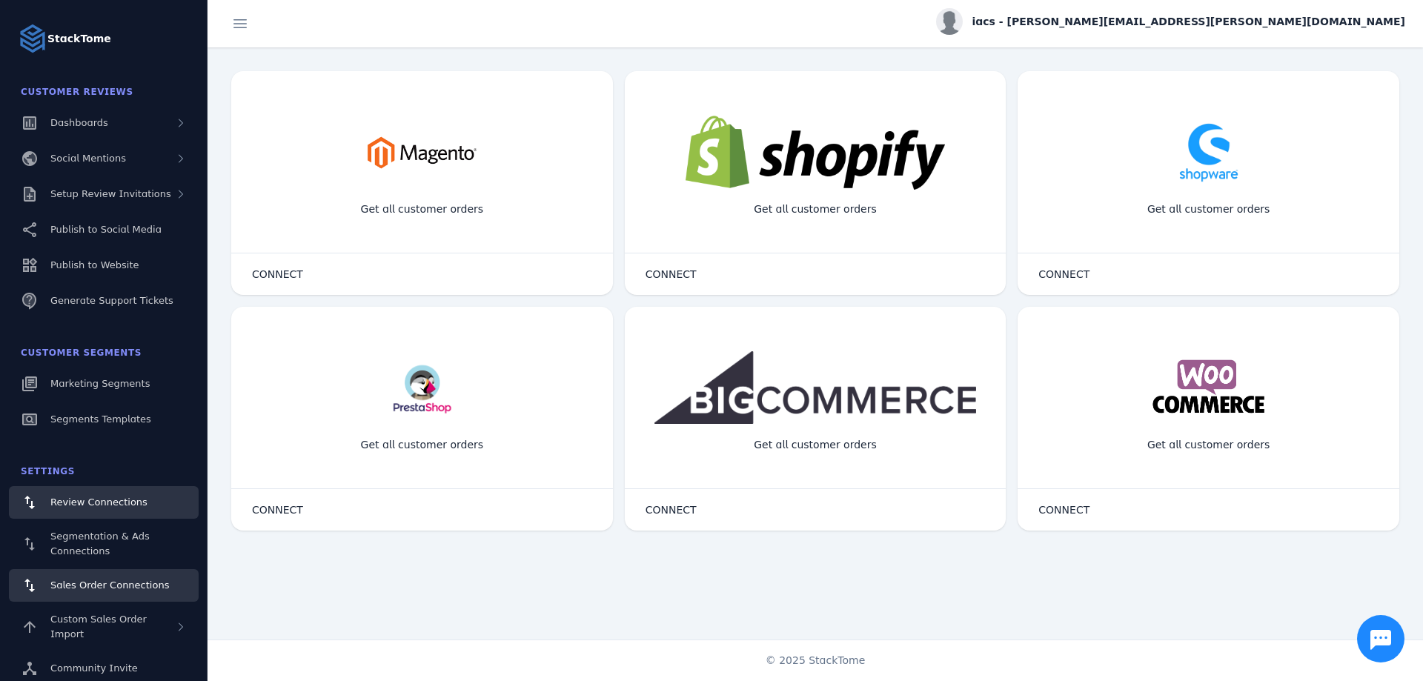
click at [136, 512] on link "Review Connections" at bounding box center [104, 502] width 190 height 33
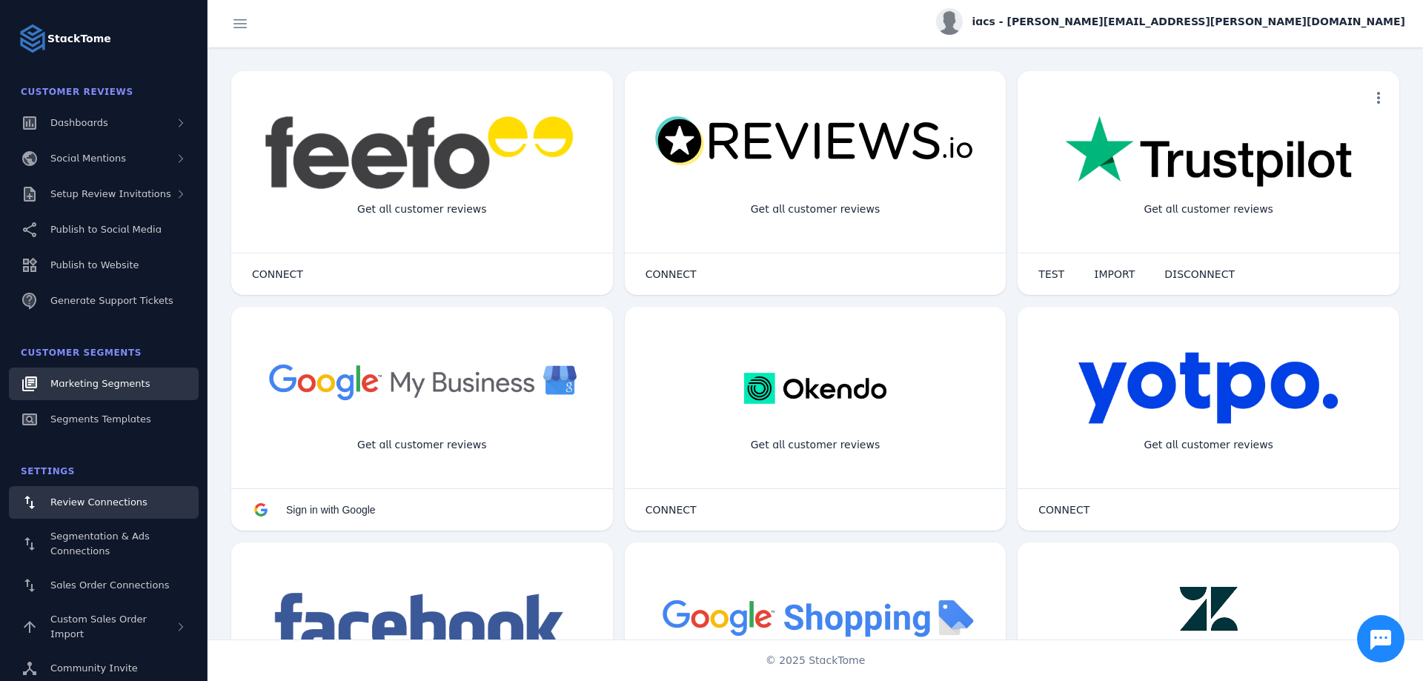
click at [107, 382] on span "Marketing Segments" at bounding box center [99, 383] width 99 height 11
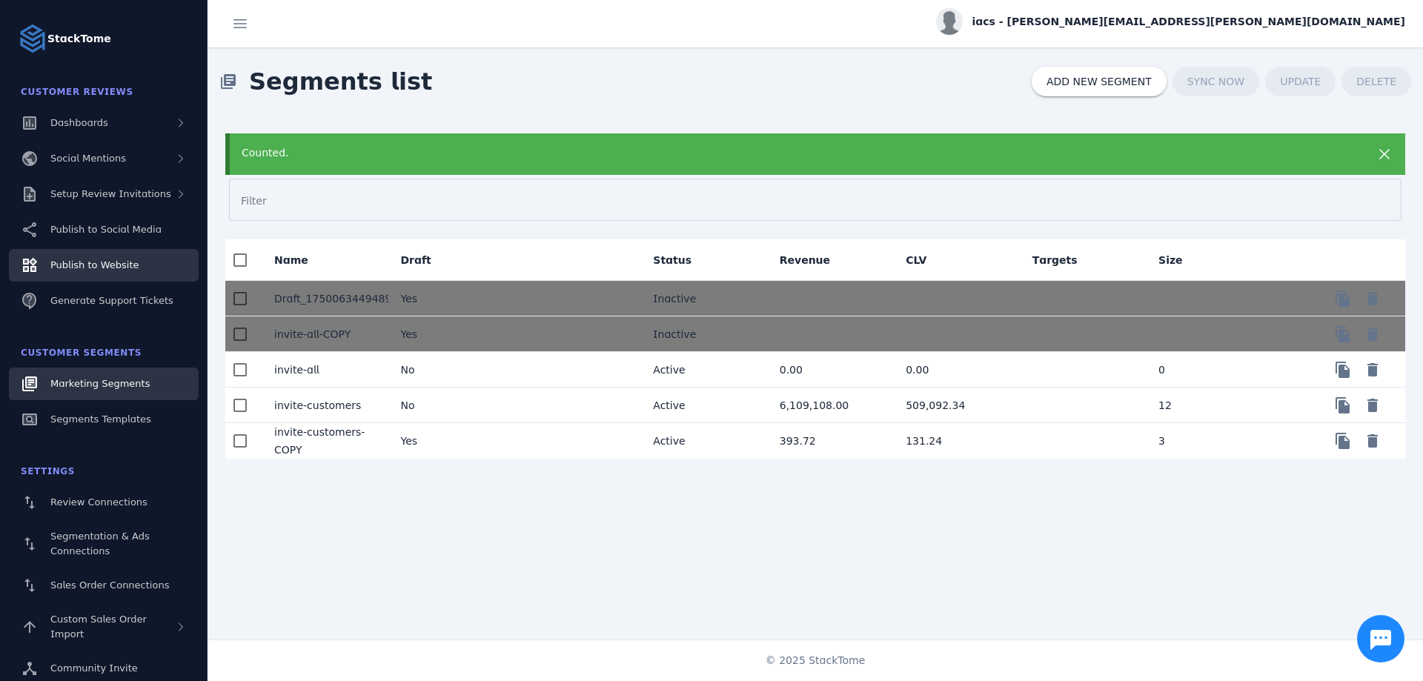
click at [87, 273] on link "Publish to Website" at bounding box center [104, 265] width 190 height 33
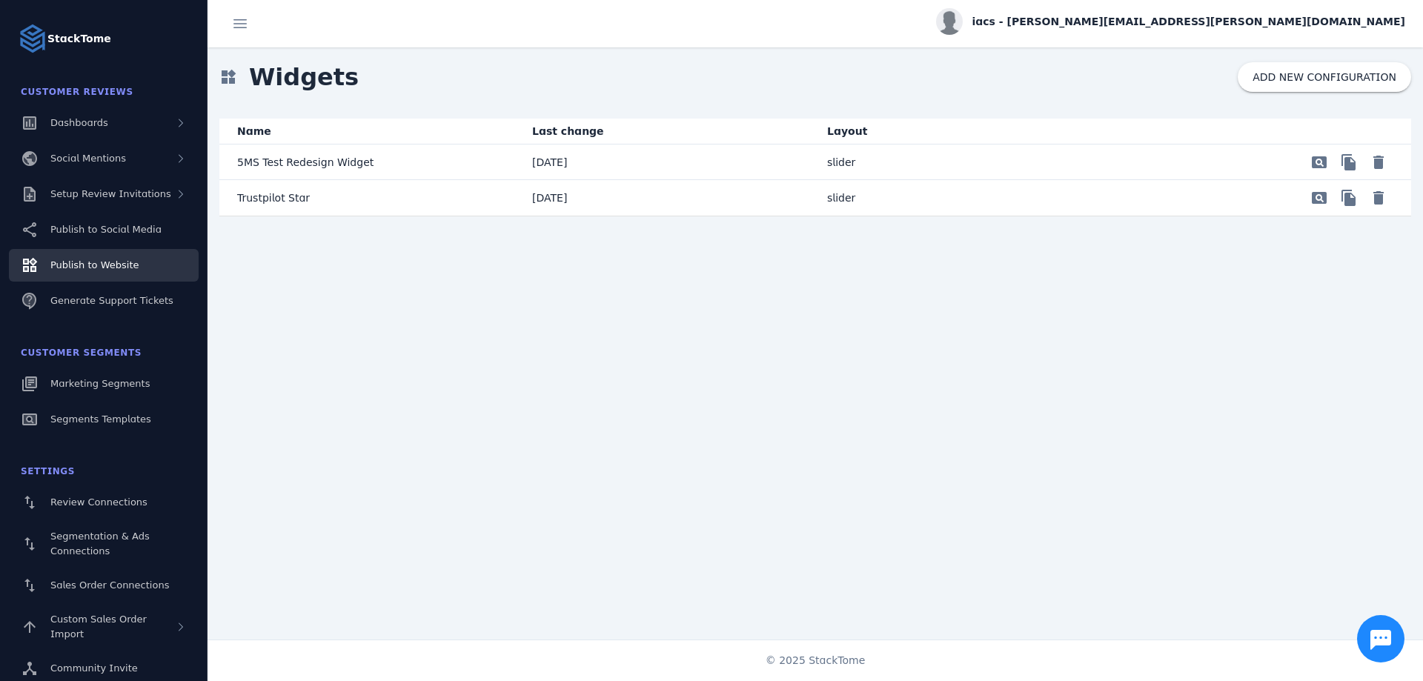
click at [585, 365] on div "widgets Widgets ADD NEW CONFIGURATION Name Last change Layout 5MS Test Redesign…" at bounding box center [814, 343] width 1215 height 592
click at [388, 362] on div "widgets Widgets ADD NEW CONFIGURATION Name Last change Layout 5MS Test Redesign…" at bounding box center [814, 343] width 1215 height 592
